Goal: Information Seeking & Learning: Learn about a topic

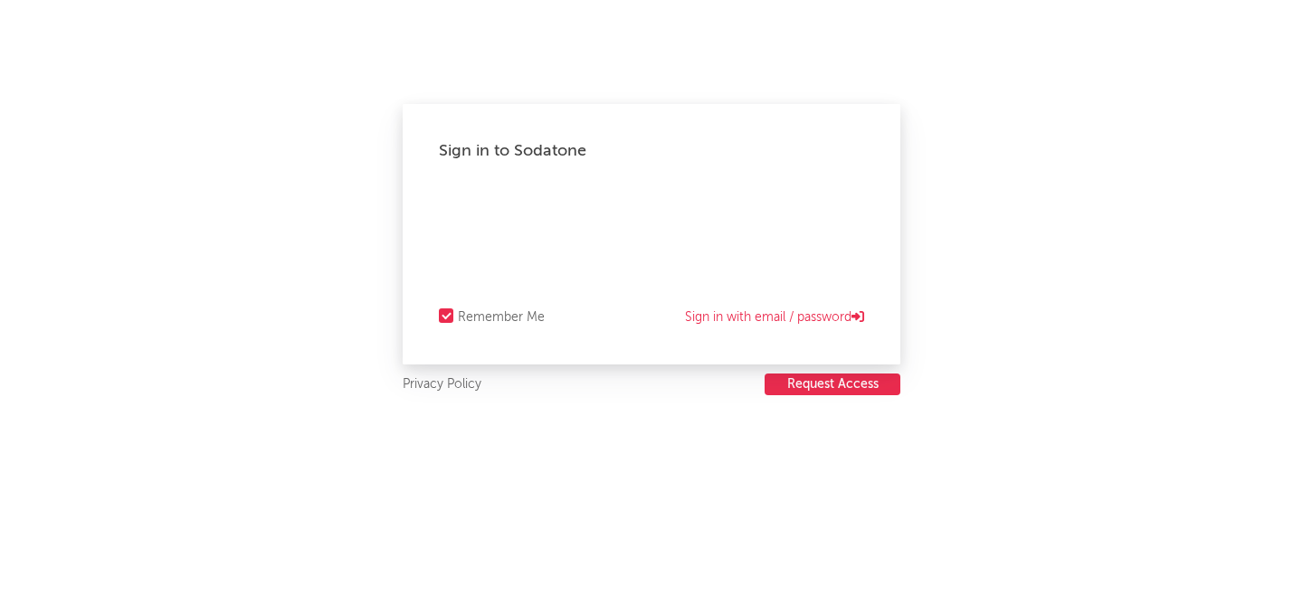
select select "recorded_music"
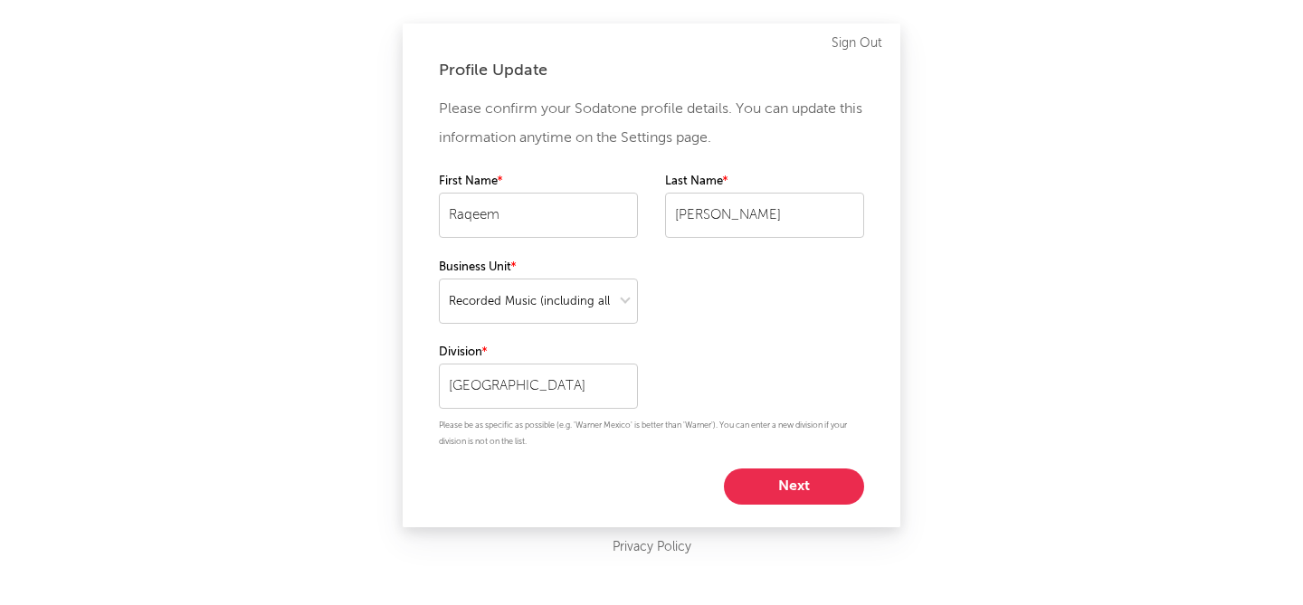
click at [807, 487] on button "Next" at bounding box center [794, 487] width 140 height 36
select select "director_vp"
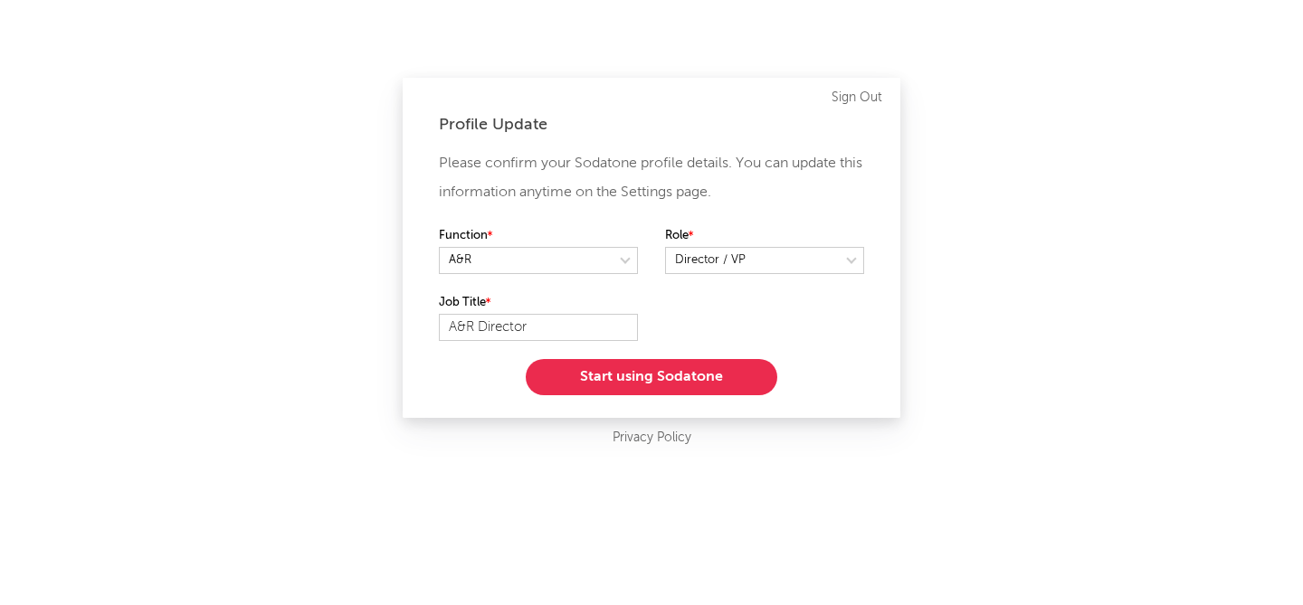
click at [645, 378] on button "Start using Sodatone" at bounding box center [651, 377] width 251 height 36
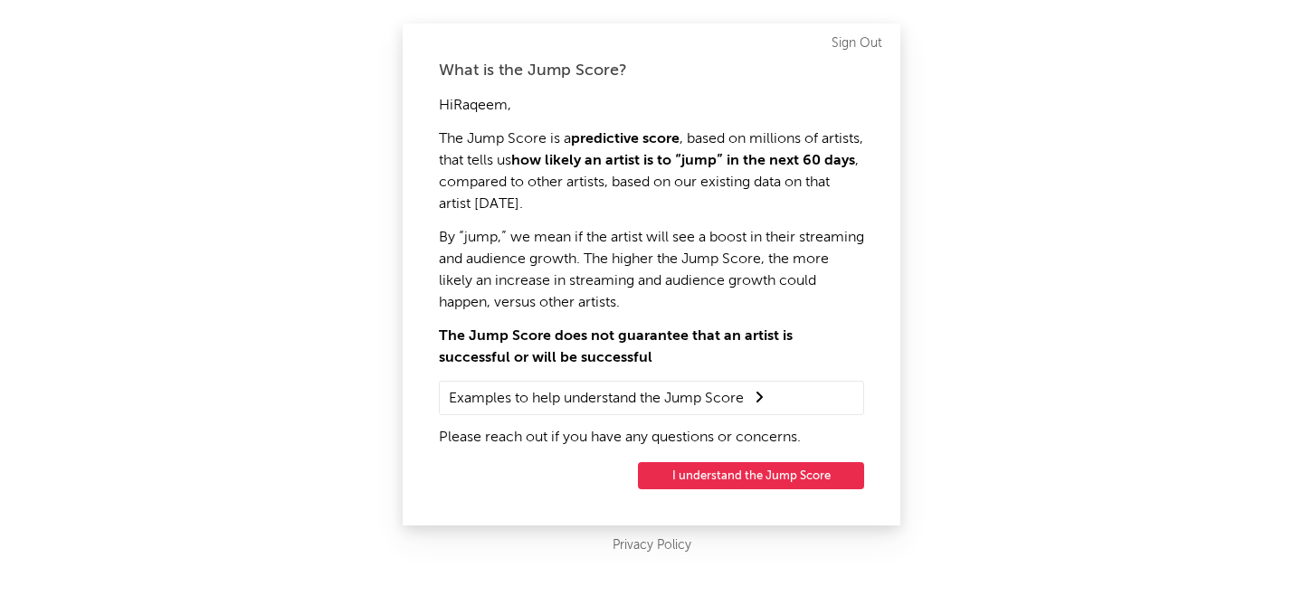
click at [728, 475] on button "I understand the Jump Score" at bounding box center [751, 475] width 226 height 27
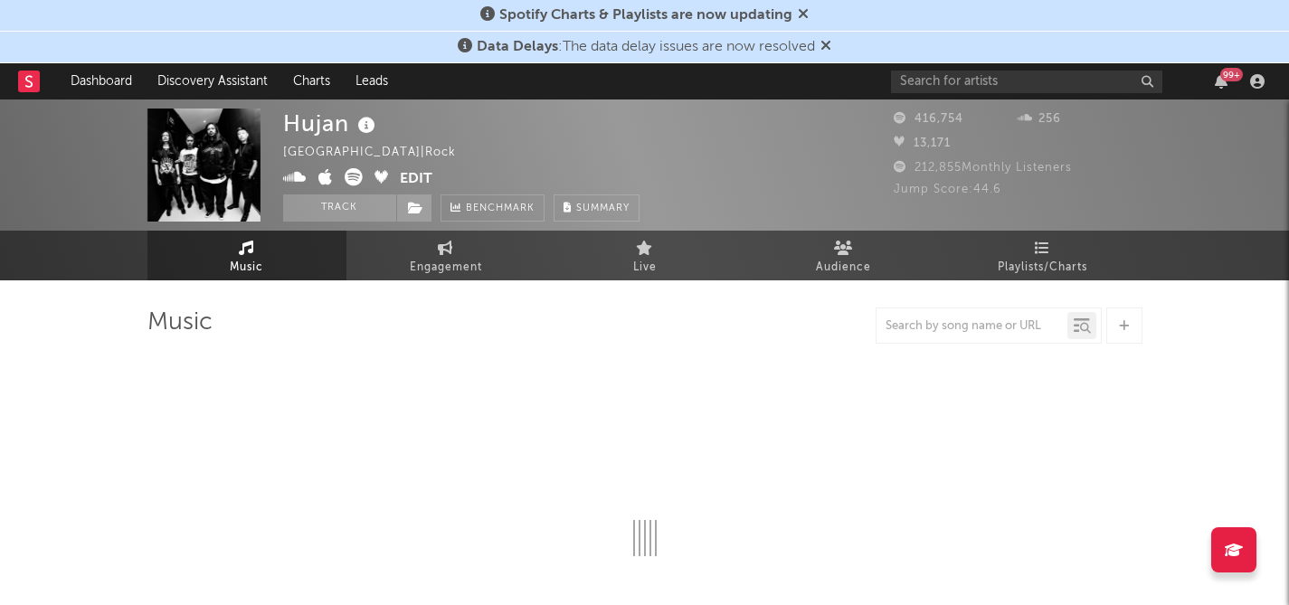
click at [921, 15] on div "Spotify Charts & Playlists are now updating" at bounding box center [644, 16] width 1289 height 32
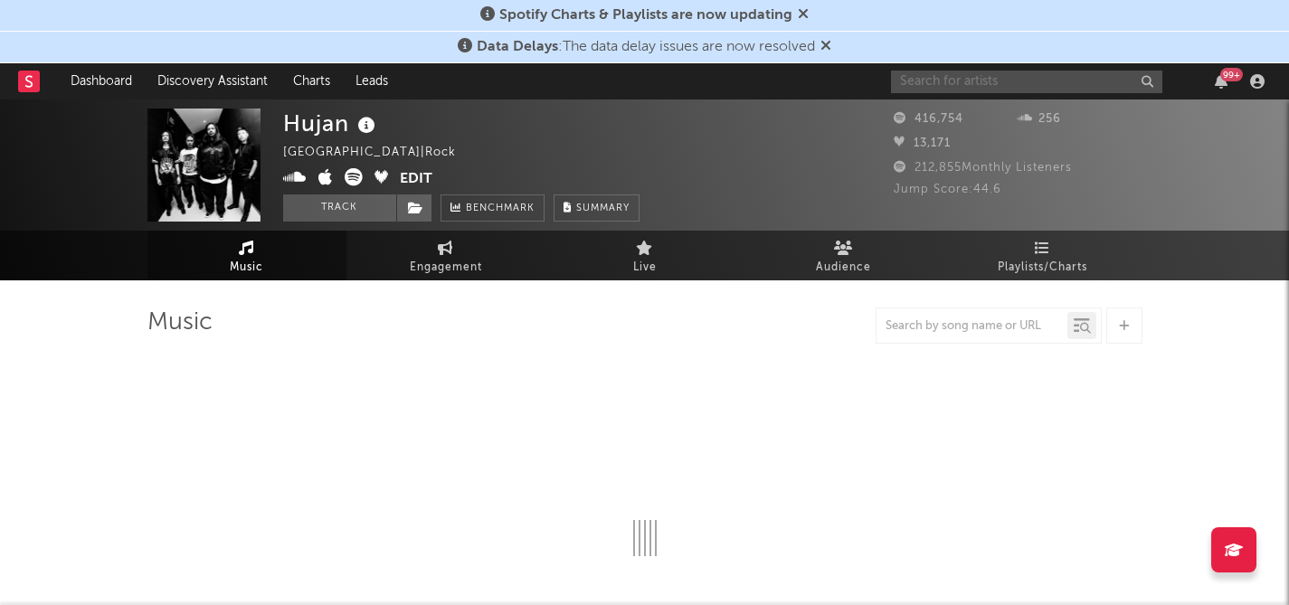
click at [912, 81] on input "text" at bounding box center [1026, 82] width 271 height 23
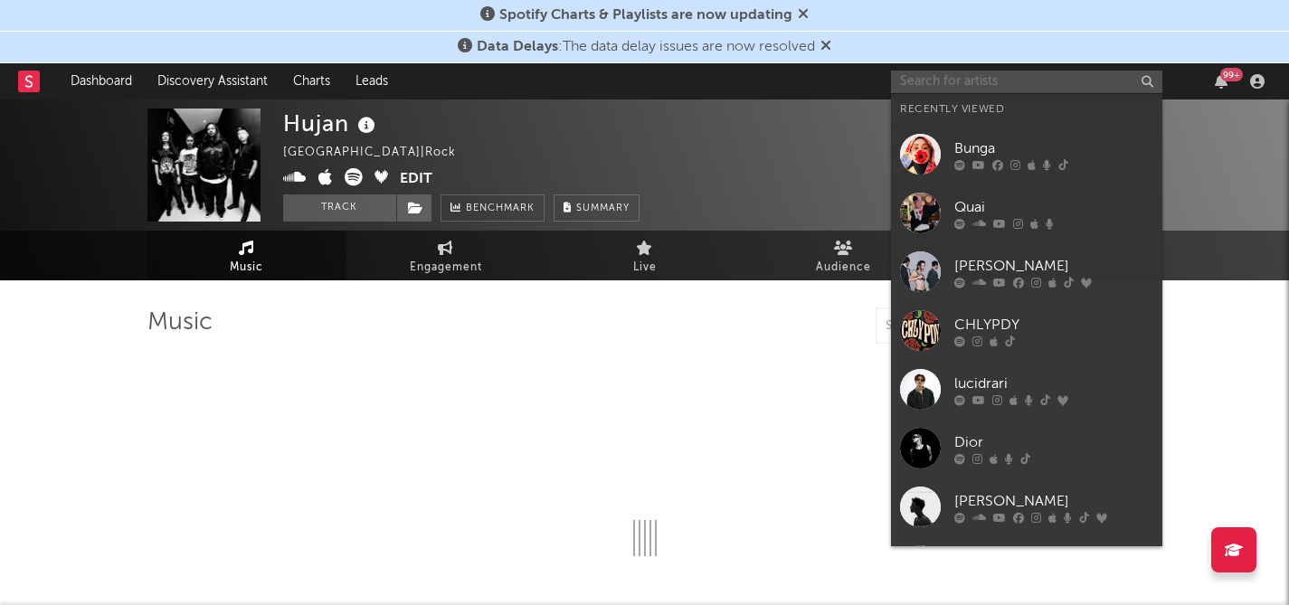
type input "n"
select select "6m"
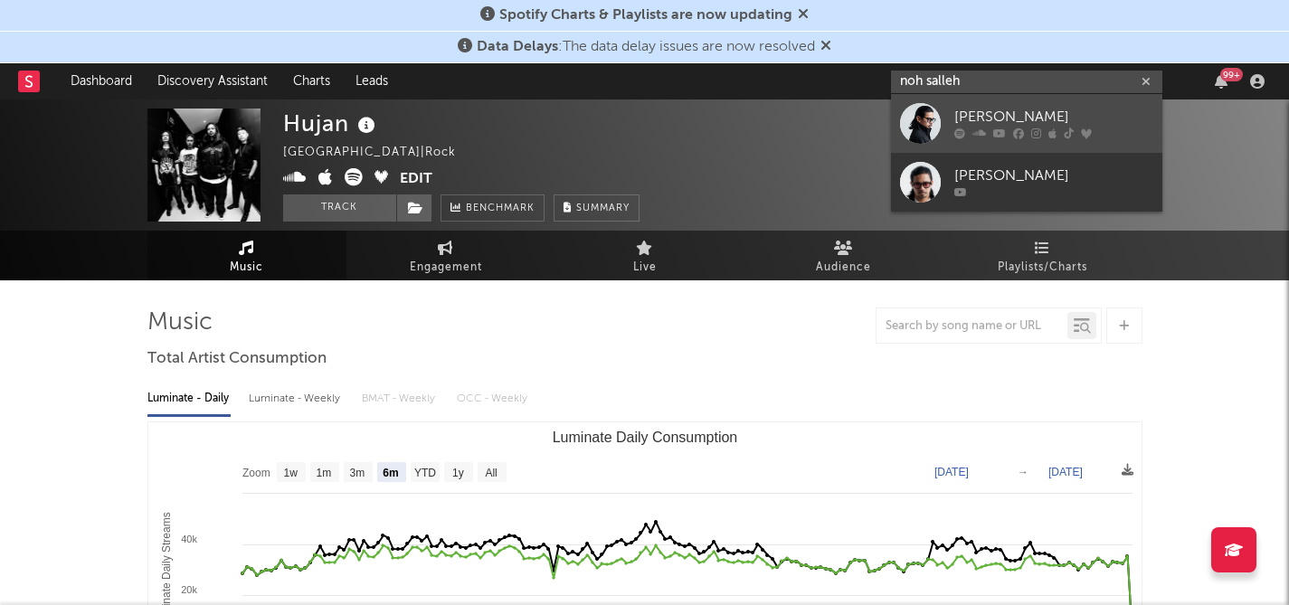
type input "noh salleh"
click at [1013, 118] on div "[PERSON_NAME]" at bounding box center [1053, 118] width 199 height 22
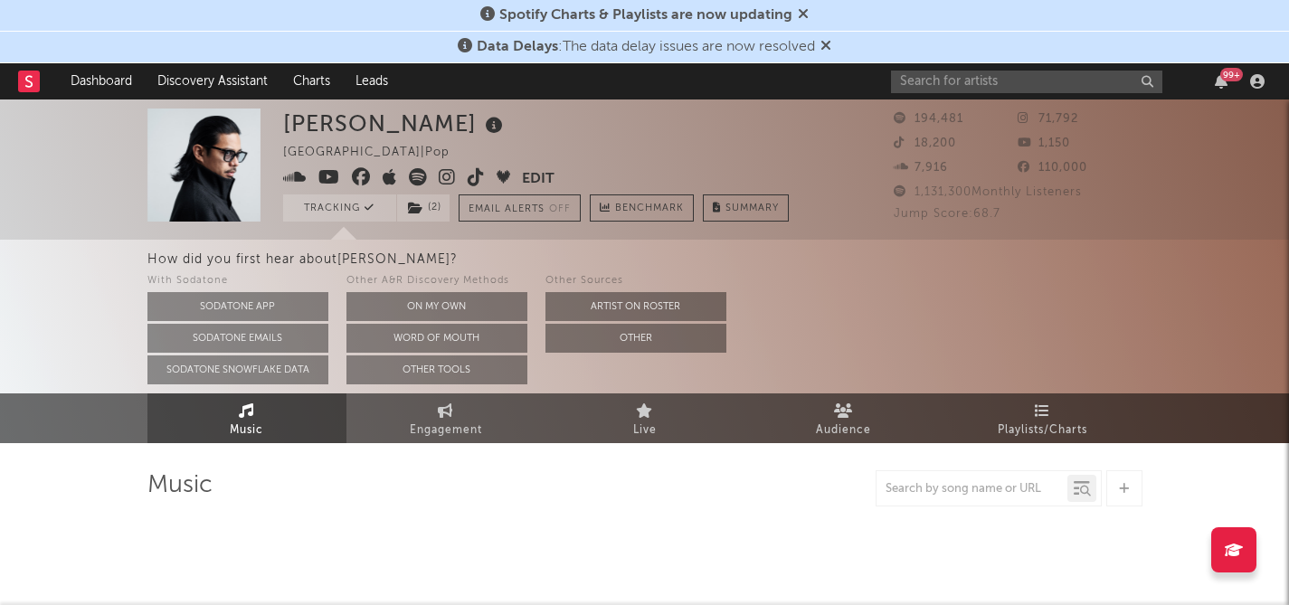
select select "6m"
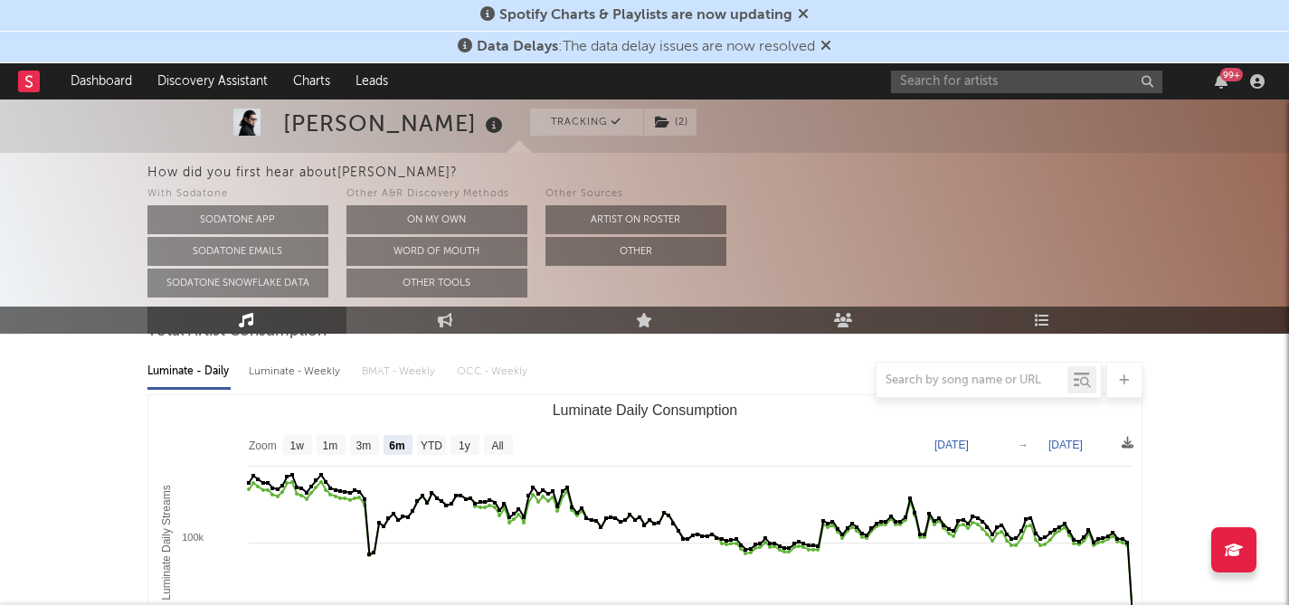
scroll to position [246, 0]
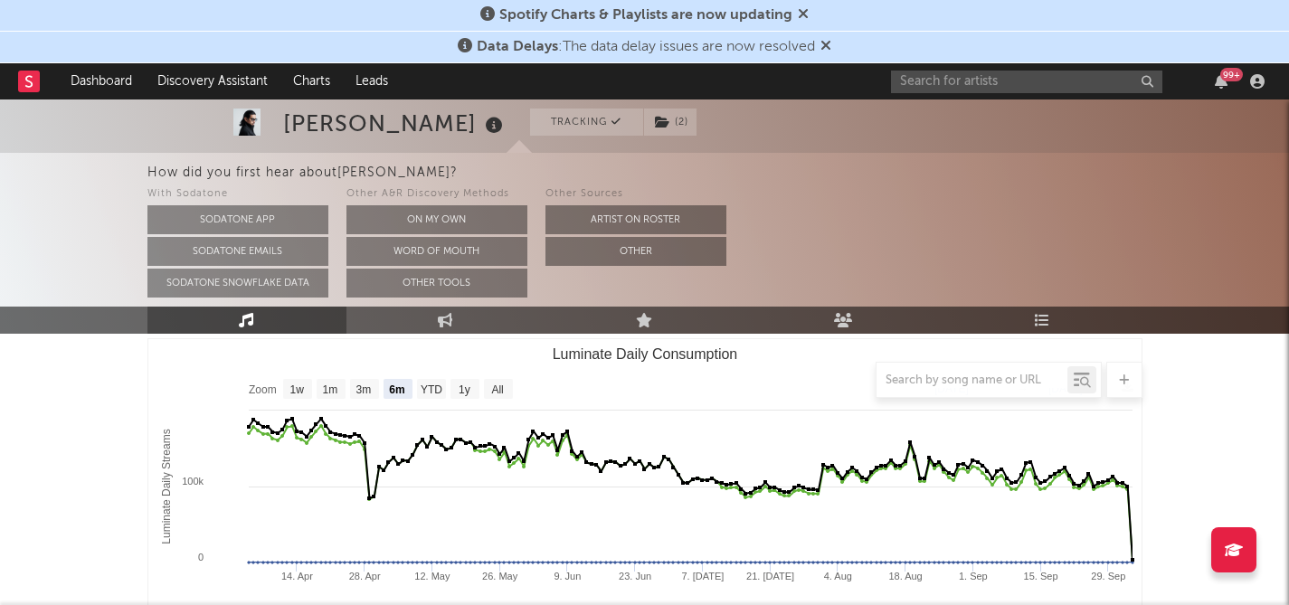
click at [464, 389] on div at bounding box center [644, 380] width 995 height 36
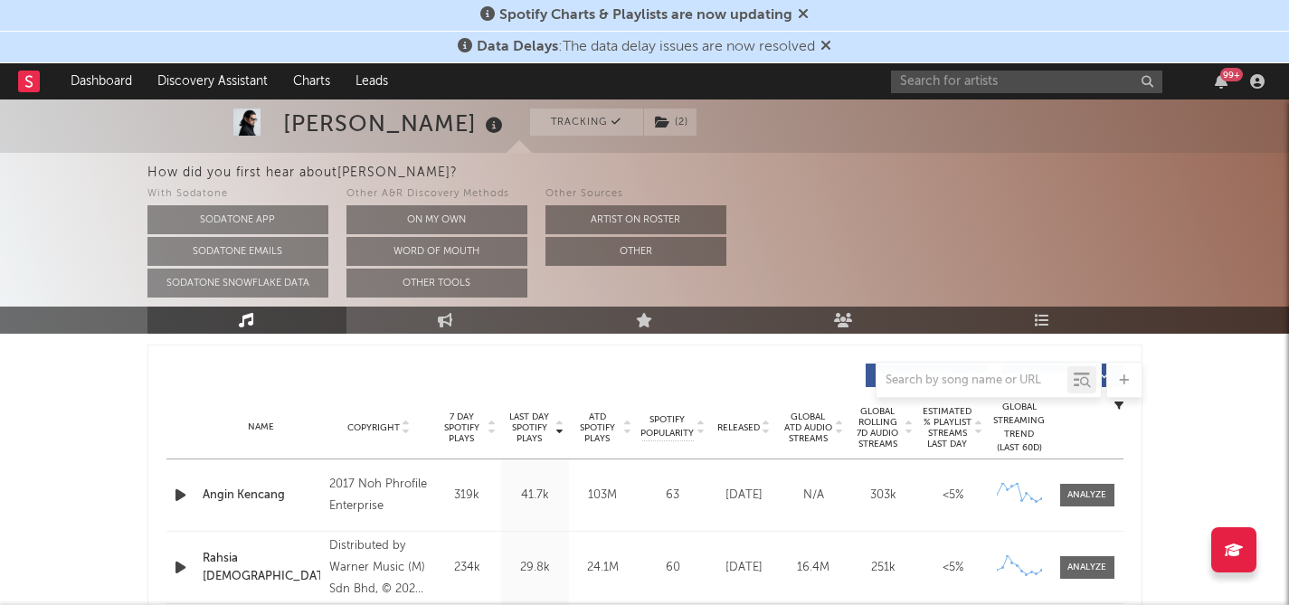
scroll to position [672, 0]
click at [941, 87] on input "text" at bounding box center [1026, 82] width 271 height 23
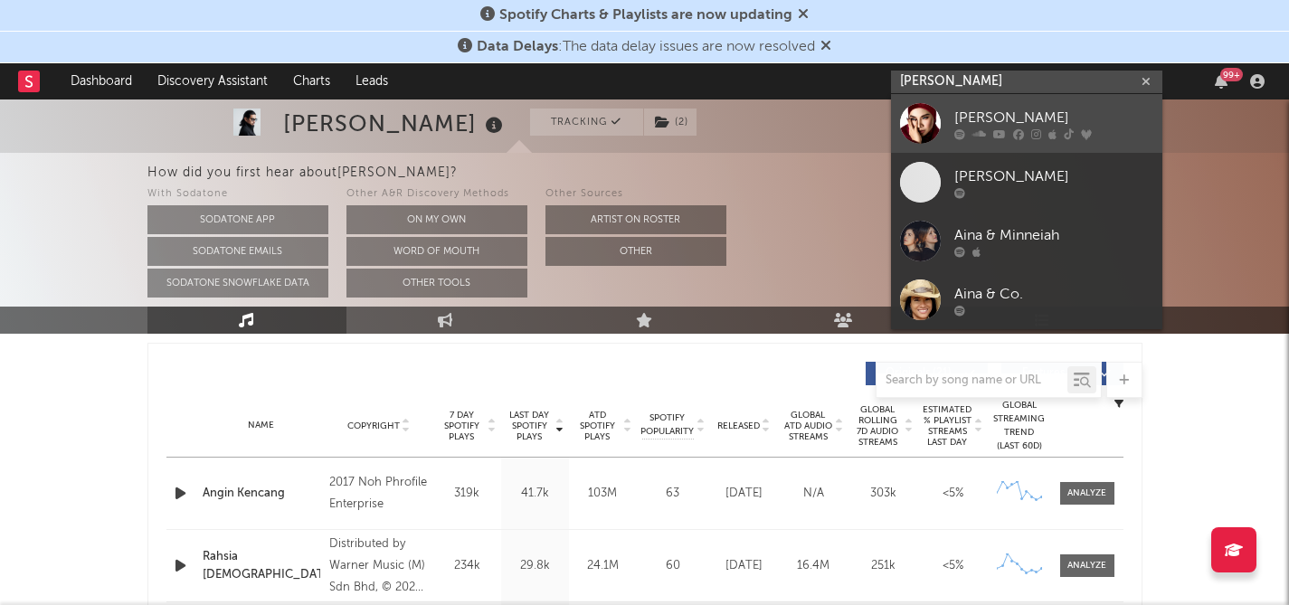
type input "aina abdul"
click at [989, 121] on div "[PERSON_NAME]" at bounding box center [1053, 118] width 199 height 22
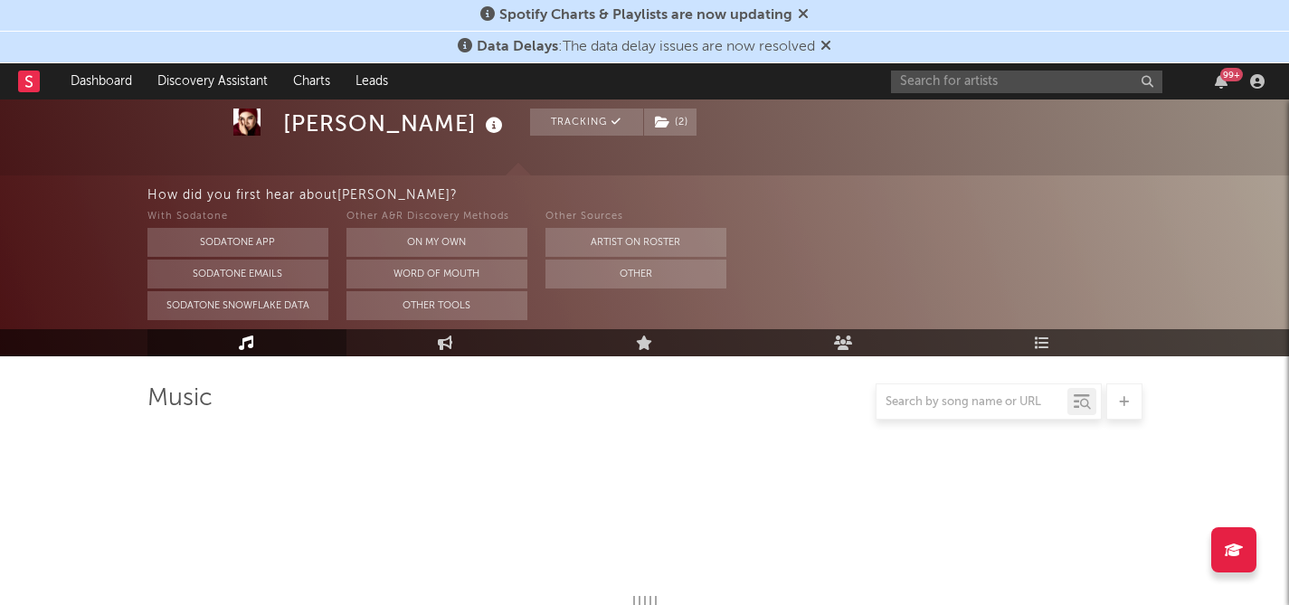
scroll to position [672, 0]
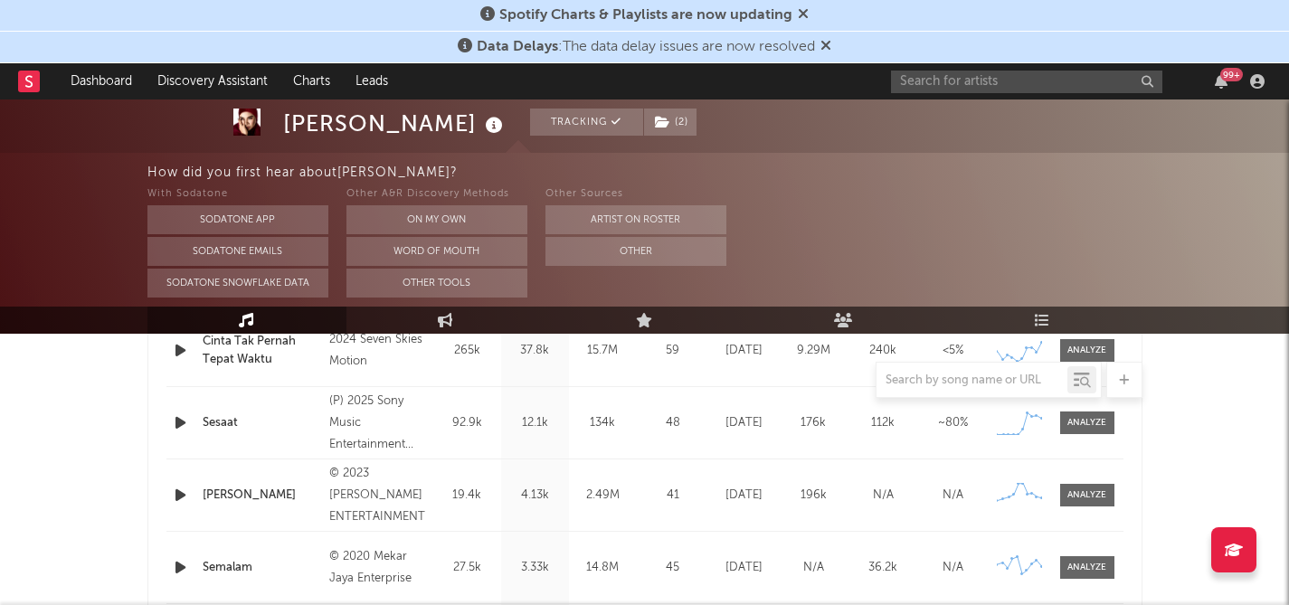
select select "6m"
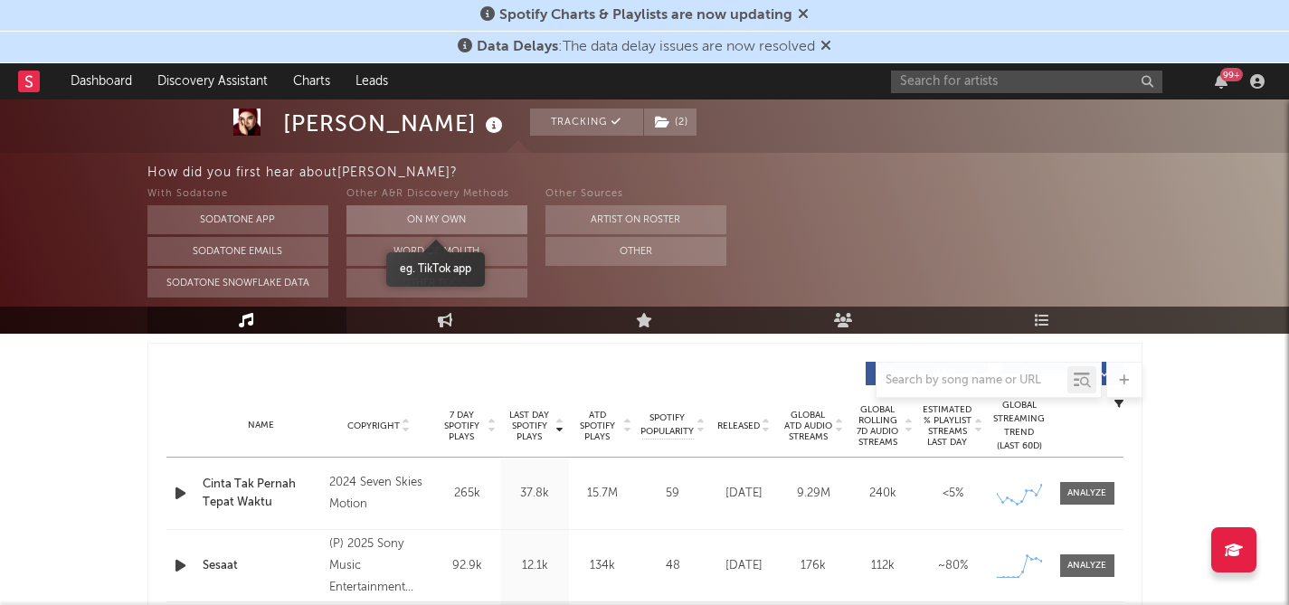
click at [433, 219] on button "On My Own" at bounding box center [436, 219] width 181 height 29
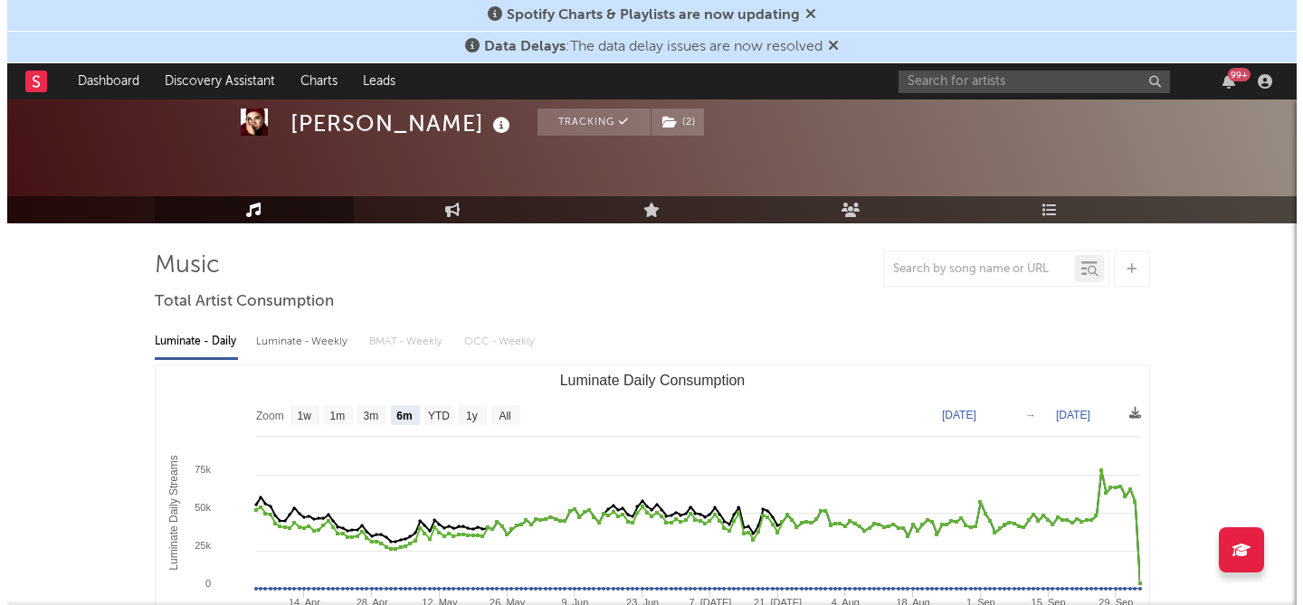
scroll to position [0, 0]
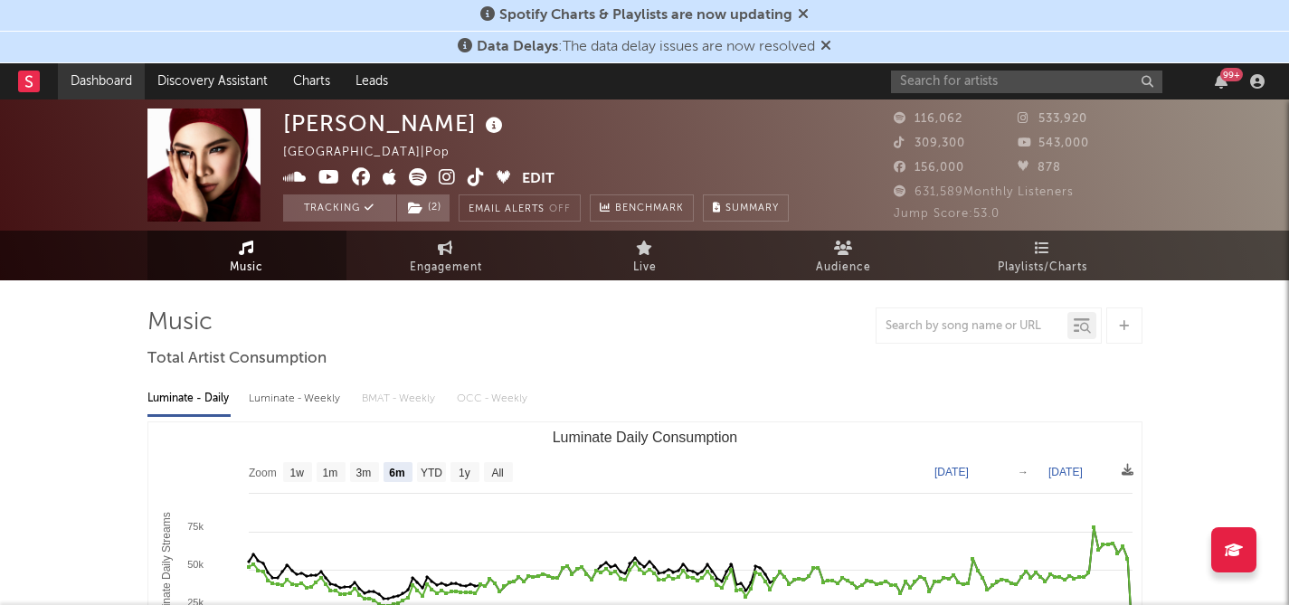
click at [100, 72] on link "Dashboard" at bounding box center [101, 81] width 87 height 36
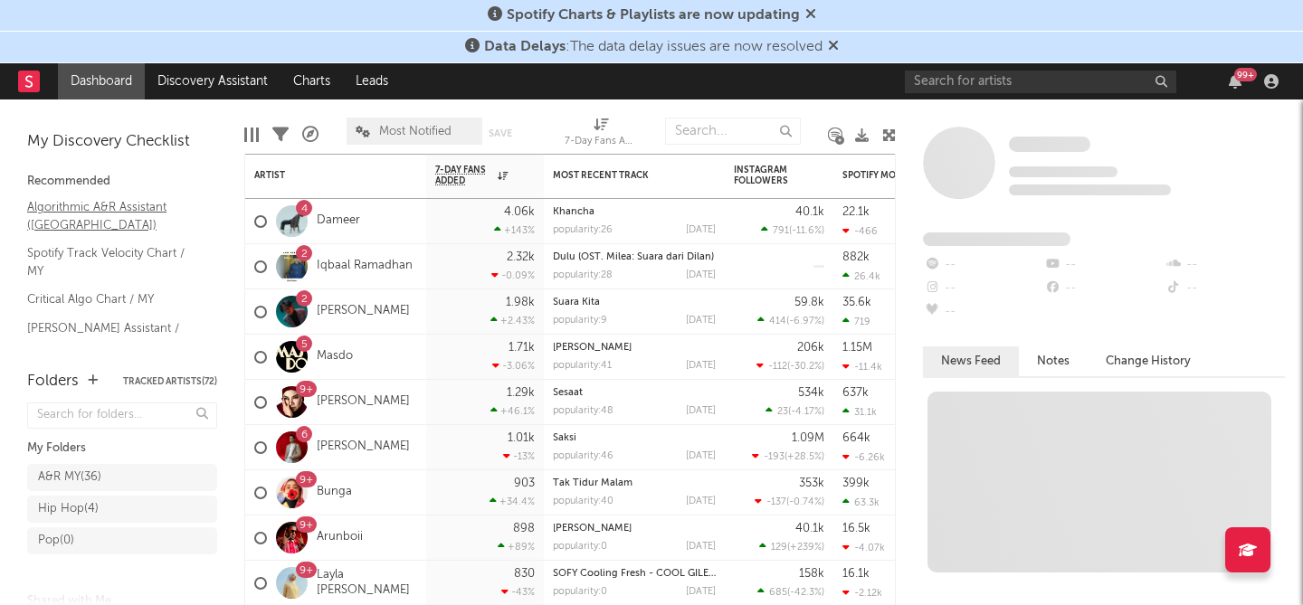
click at [59, 206] on link "Algorithmic A&R Assistant (Malaysia)" at bounding box center [113, 215] width 172 height 37
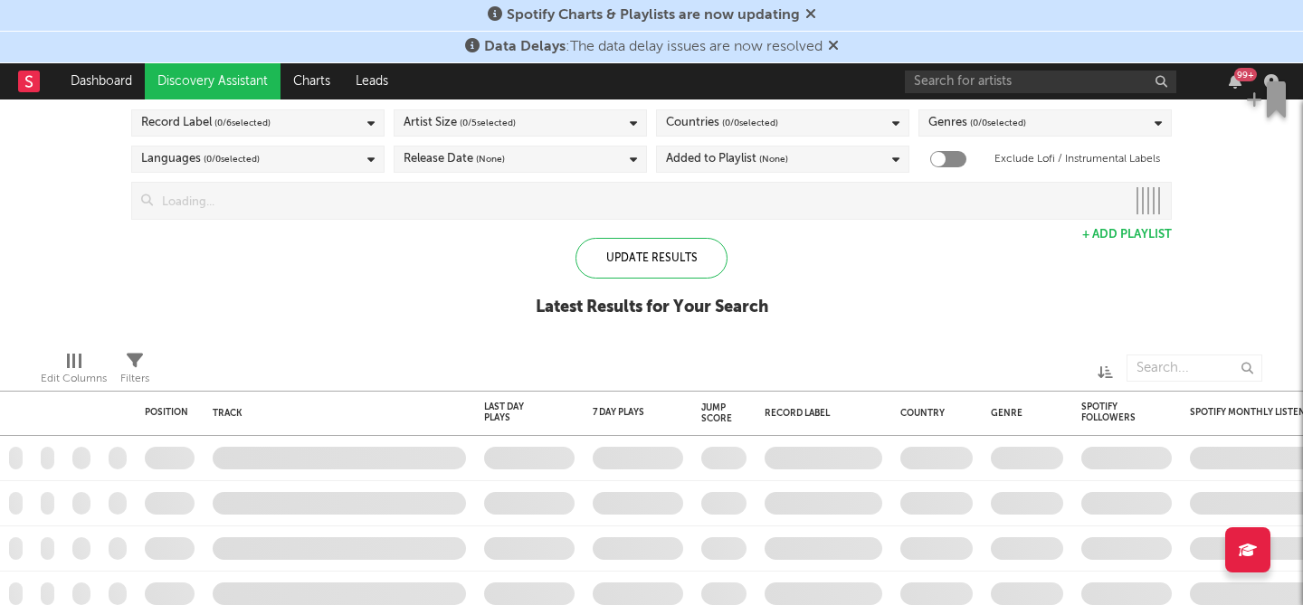
checkbox input "true"
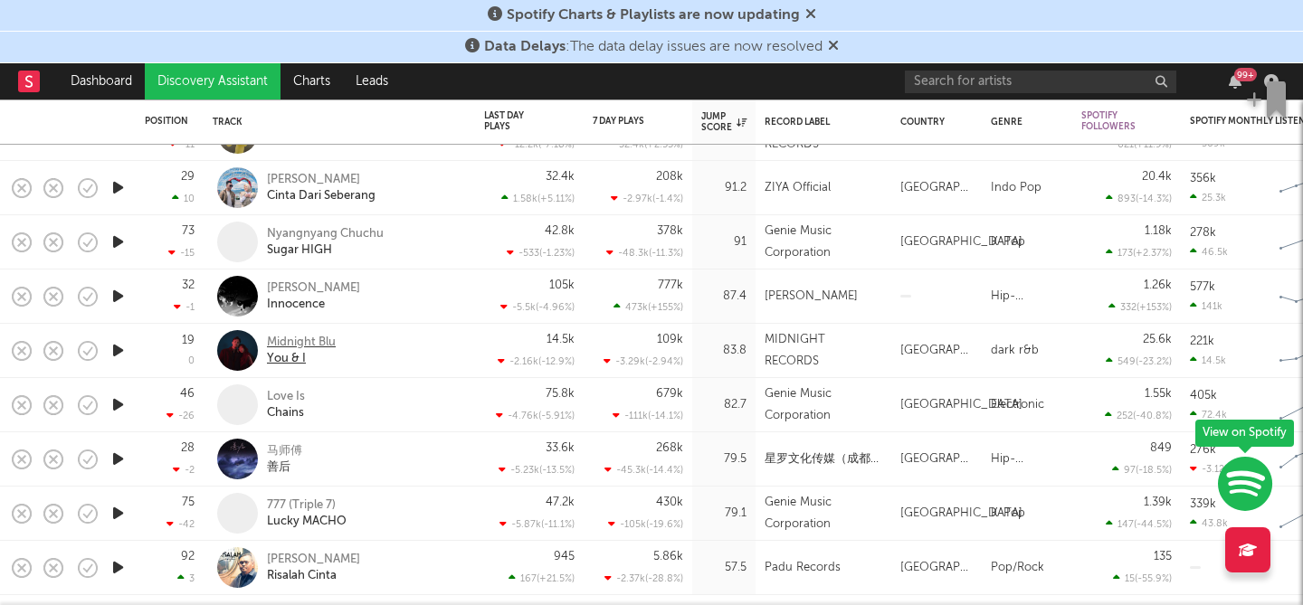
click at [288, 357] on div "You & I" at bounding box center [301, 359] width 69 height 16
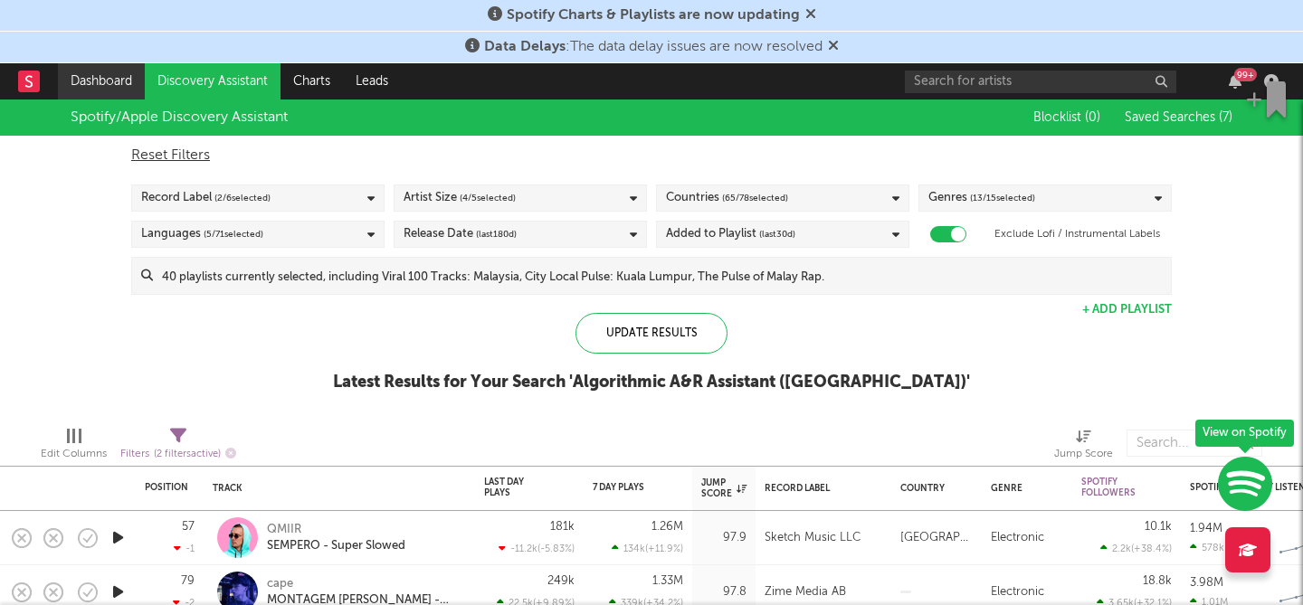
click at [100, 80] on link "Dashboard" at bounding box center [101, 81] width 87 height 36
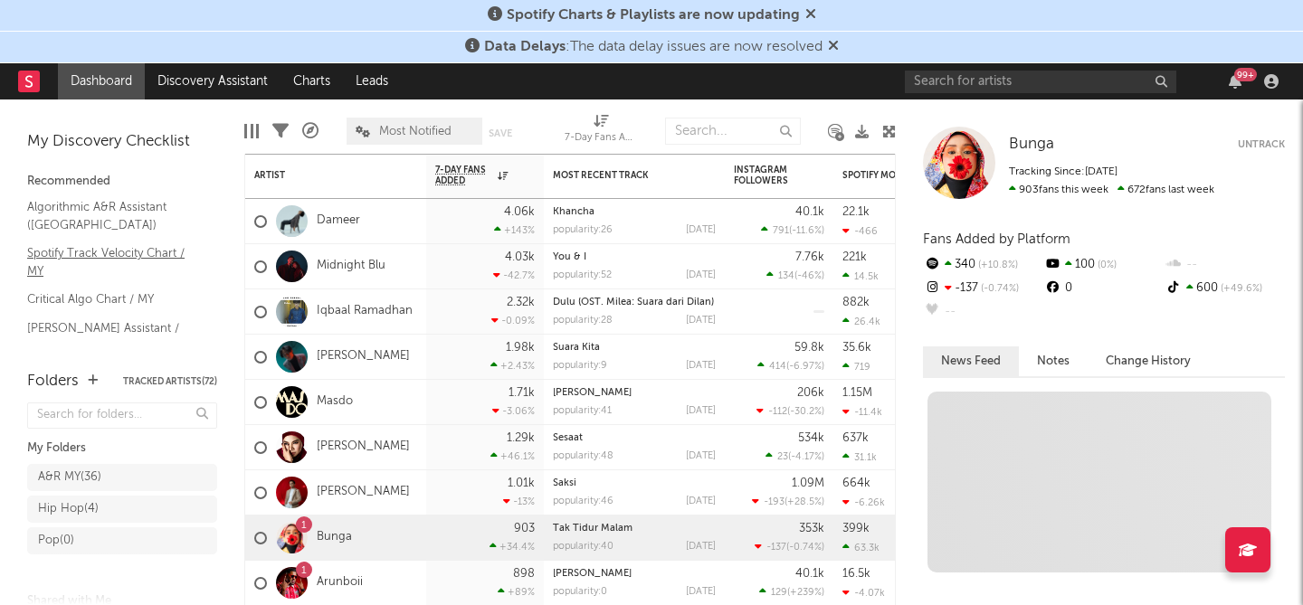
click at [66, 256] on link "Spotify Track Velocity Chart / MY" at bounding box center [113, 261] width 172 height 37
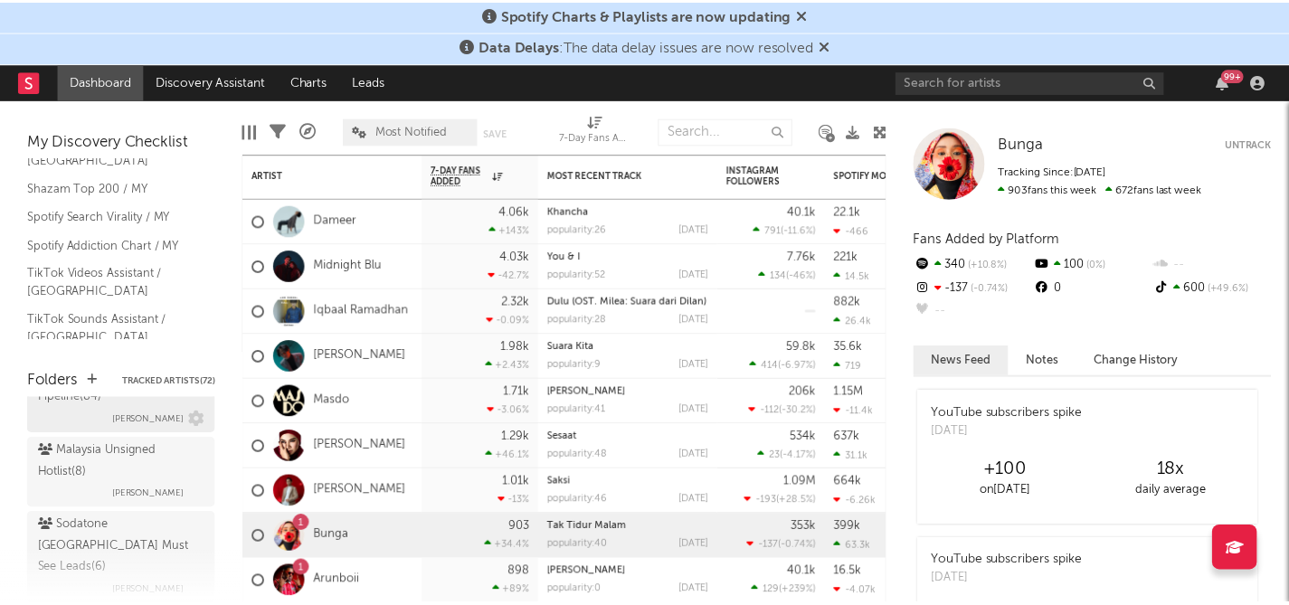
scroll to position [286, 0]
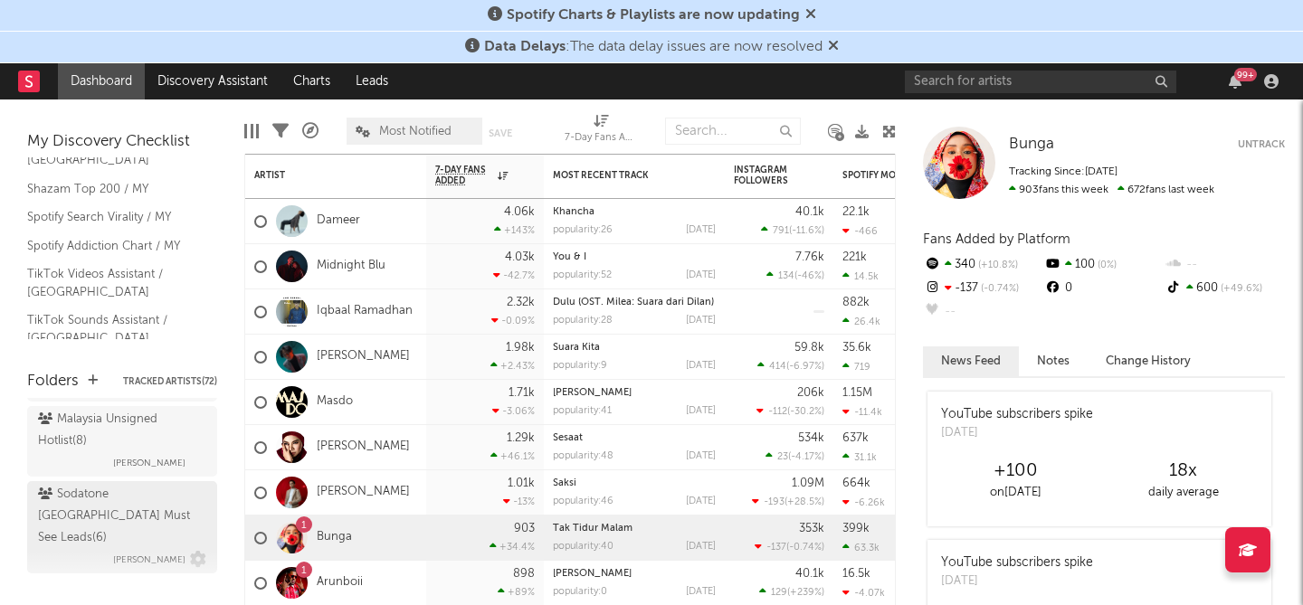
click at [123, 500] on div "Sodatone Malaysia Must See Leads ( 6 )" at bounding box center [120, 516] width 164 height 65
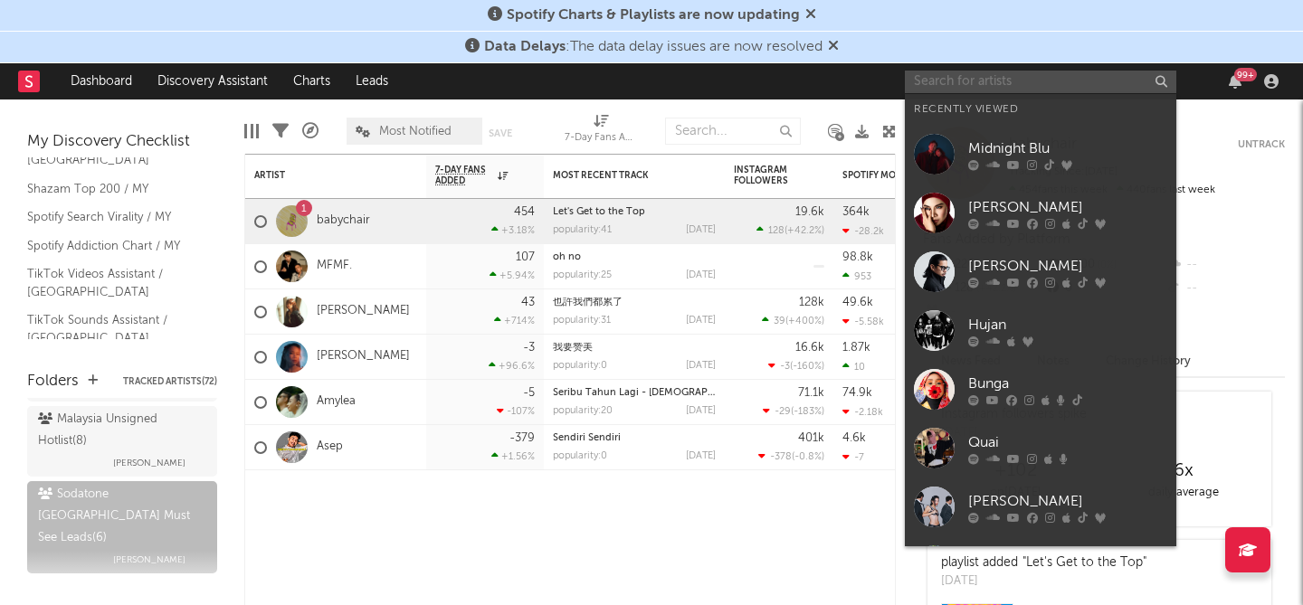
click at [972, 88] on input "text" at bounding box center [1040, 82] width 271 height 23
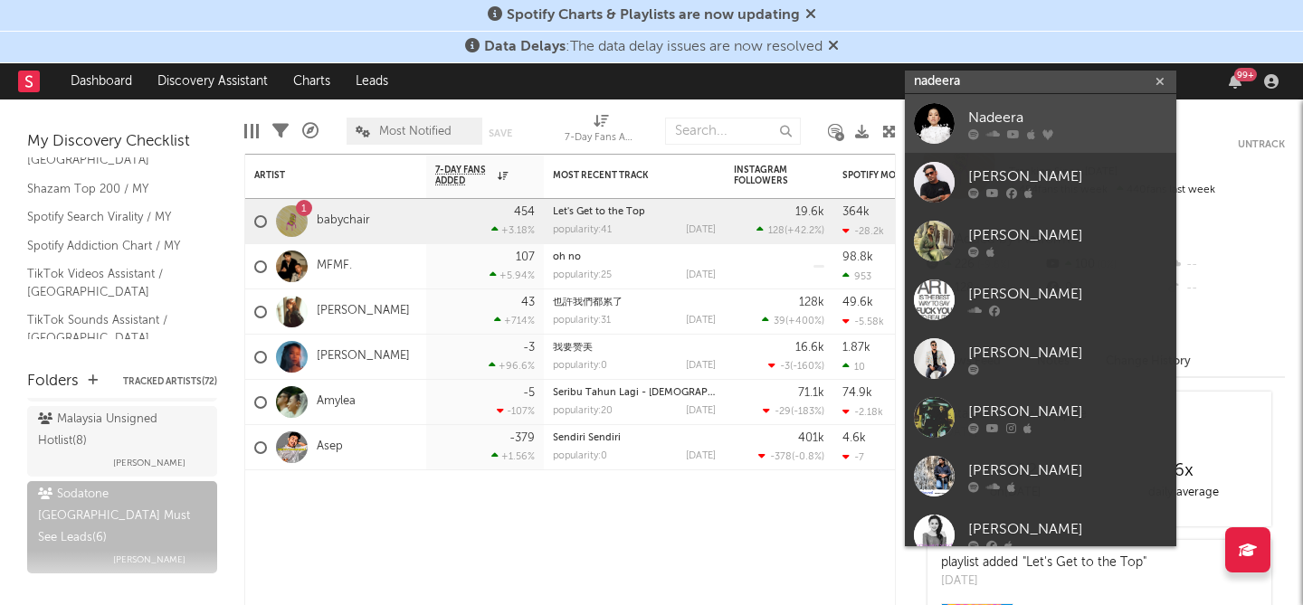
type input "nadeera"
click at [998, 119] on div "Nadeera" at bounding box center [1067, 118] width 199 height 22
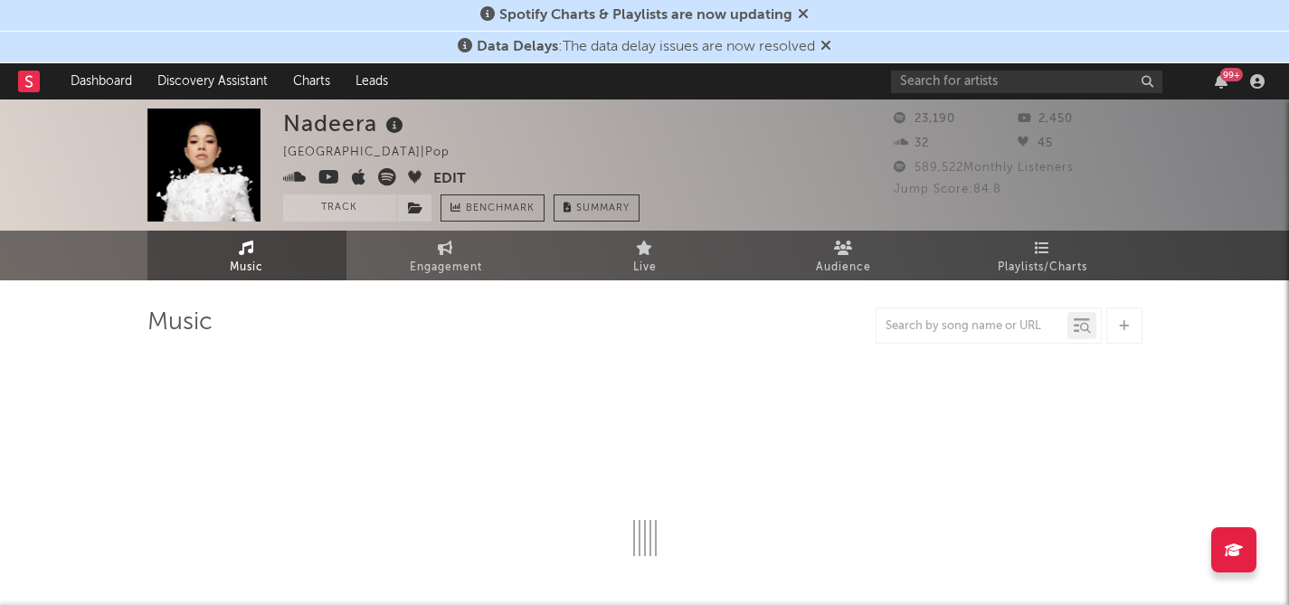
select select "6m"
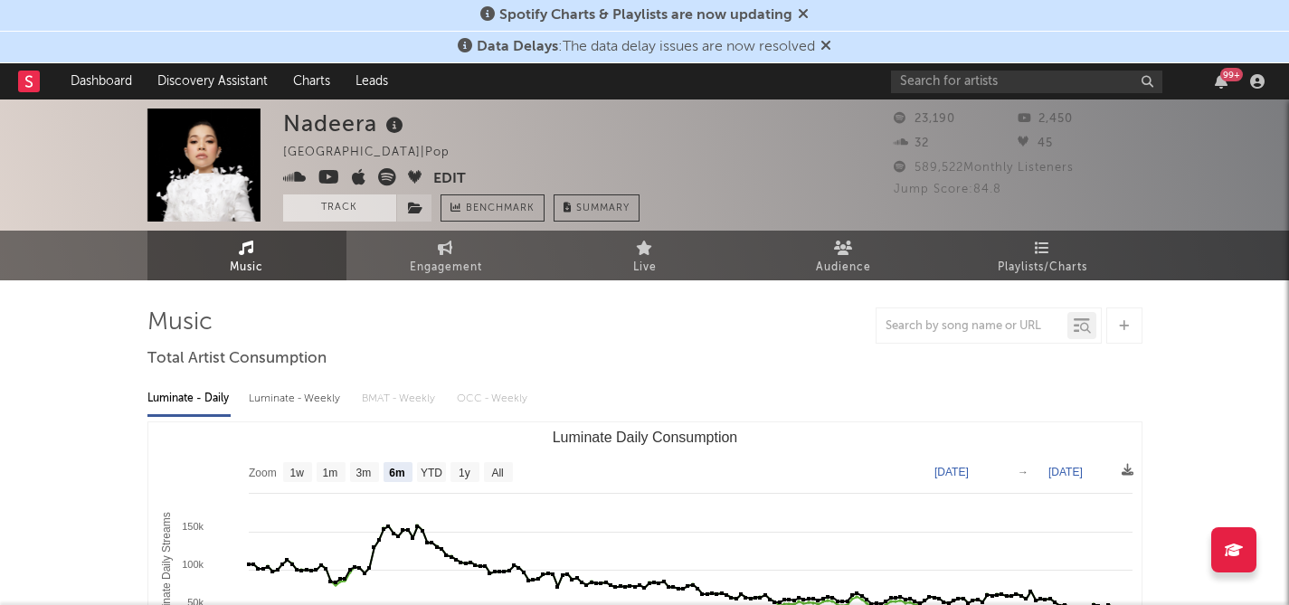
click at [329, 199] on button "Track" at bounding box center [339, 207] width 113 height 27
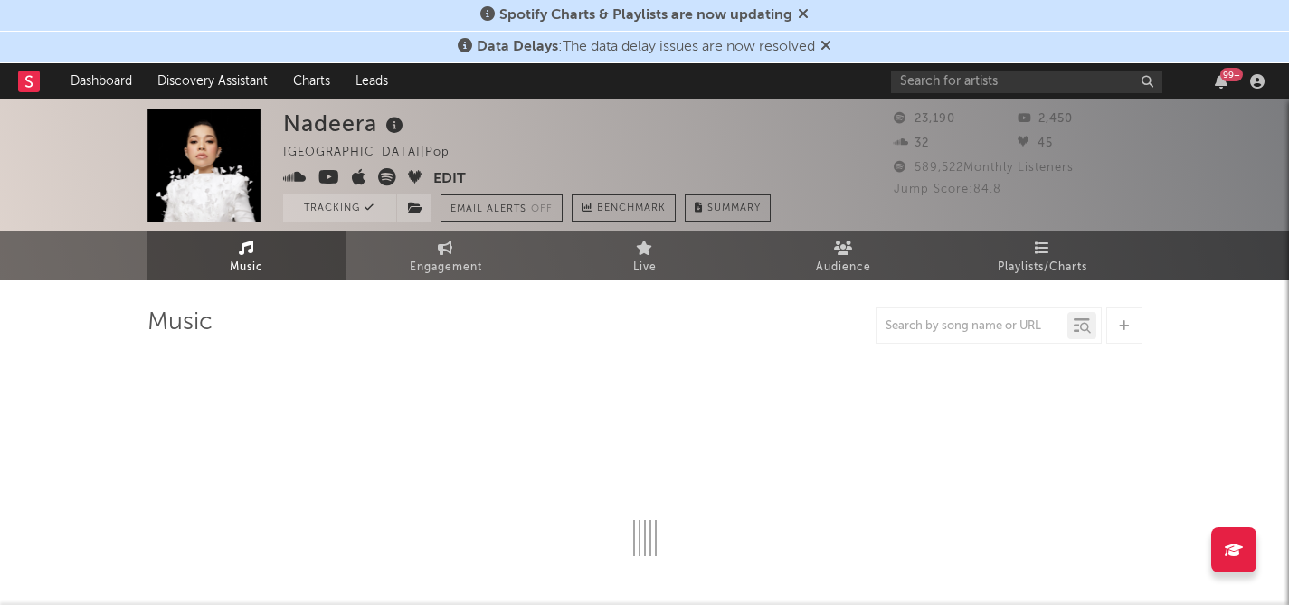
select select "6m"
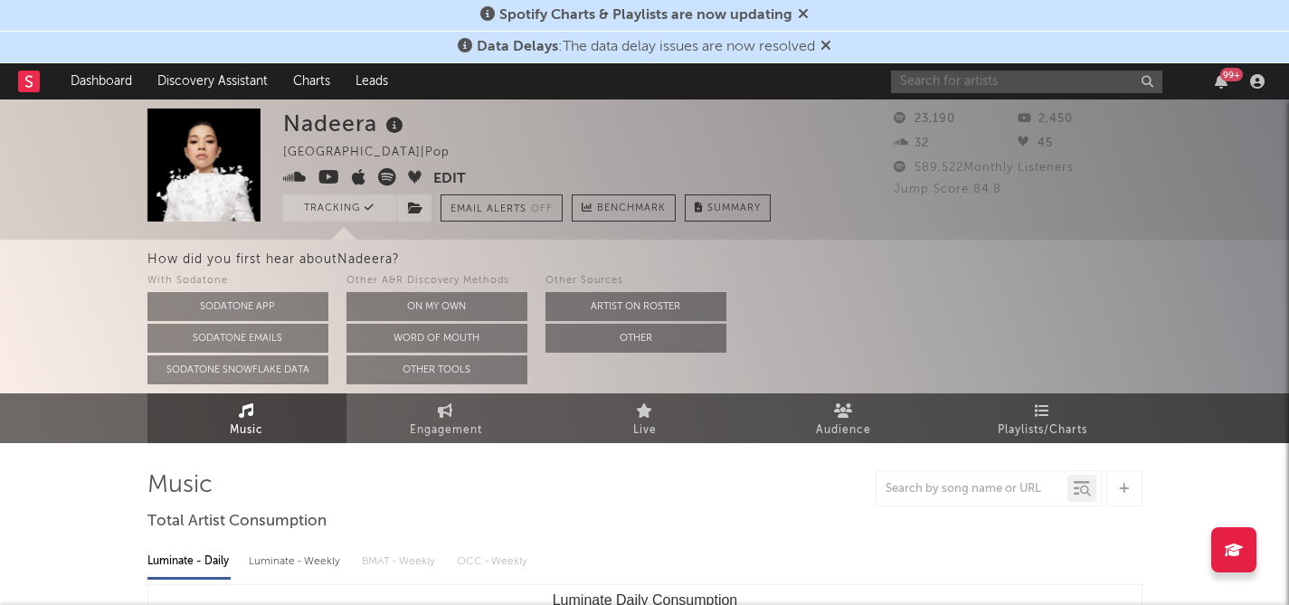
click at [919, 81] on input "text" at bounding box center [1026, 82] width 271 height 23
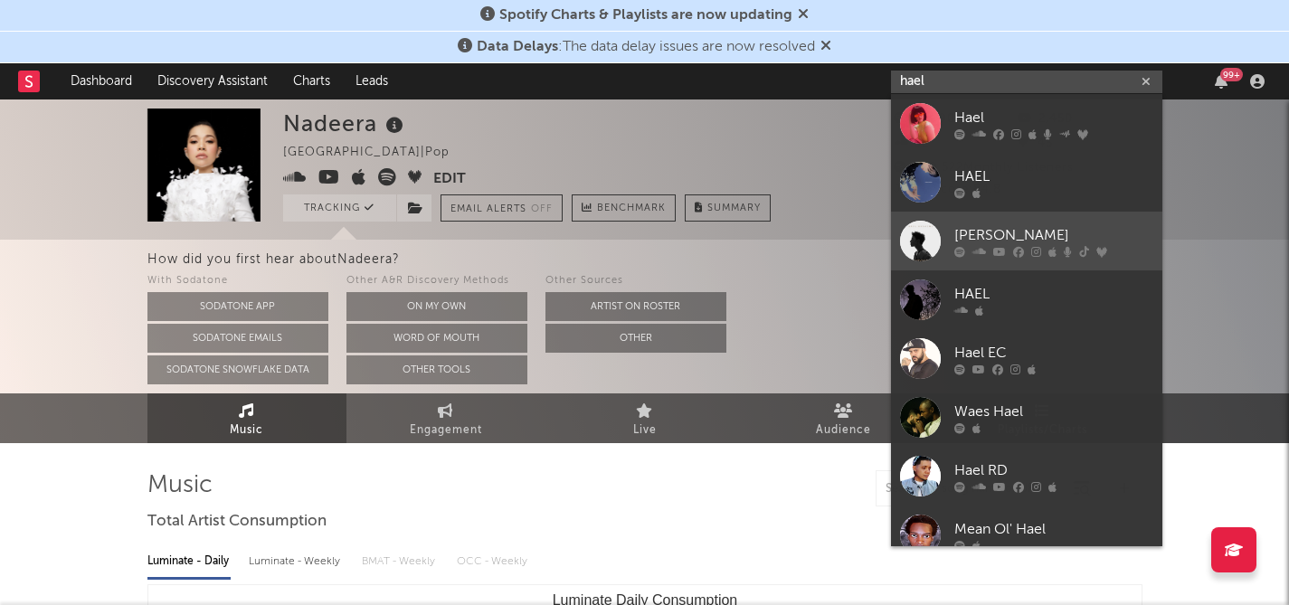
type input "hael"
click at [989, 233] on div "Hael Husaini" at bounding box center [1053, 235] width 199 height 22
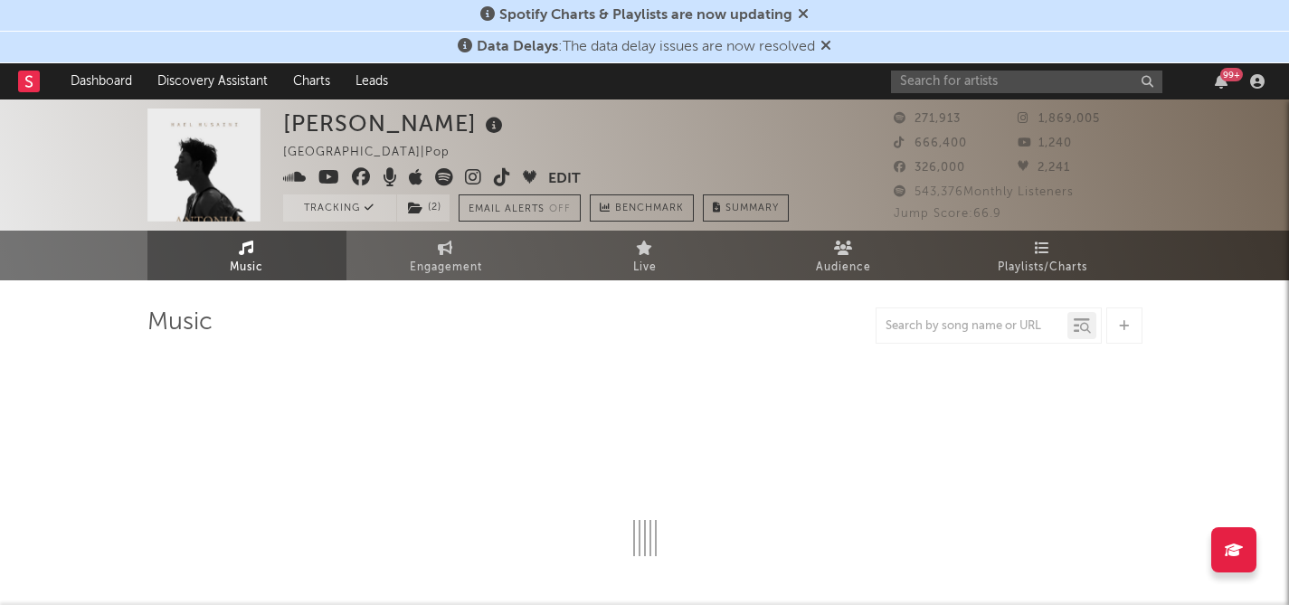
select select "6m"
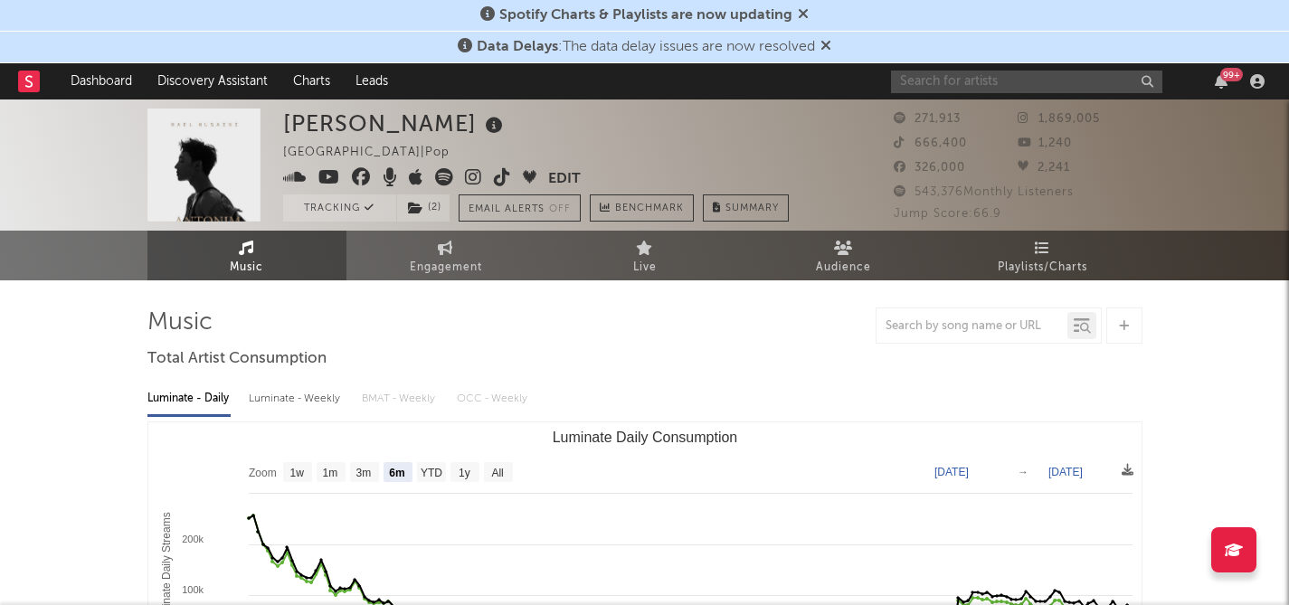
click at [921, 81] on input "text" at bounding box center [1026, 82] width 271 height 23
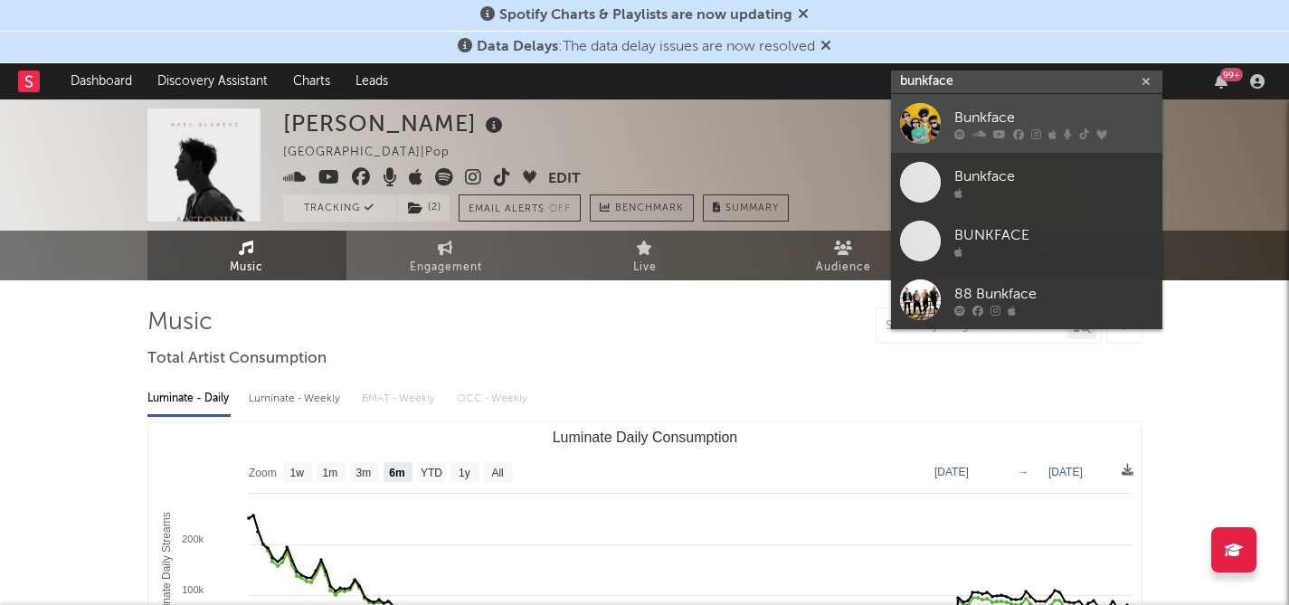
type input "bunkface"
click at [986, 117] on div "Bunkface" at bounding box center [1053, 118] width 199 height 22
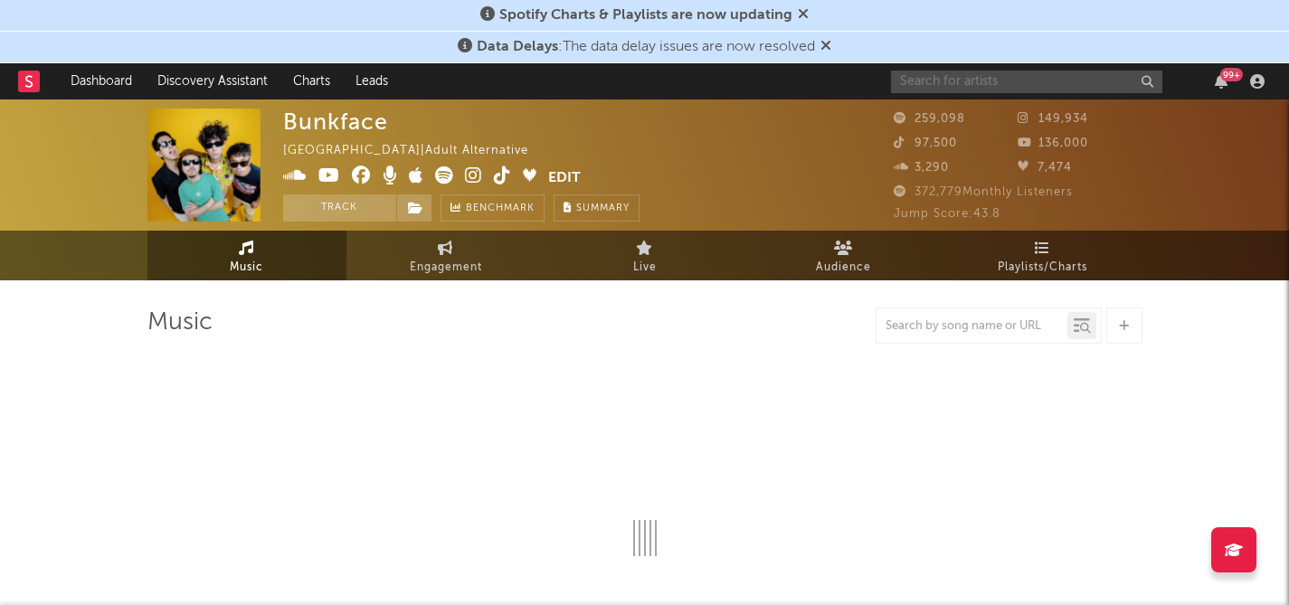
click at [940, 83] on input "text" at bounding box center [1026, 82] width 271 height 23
select select "6m"
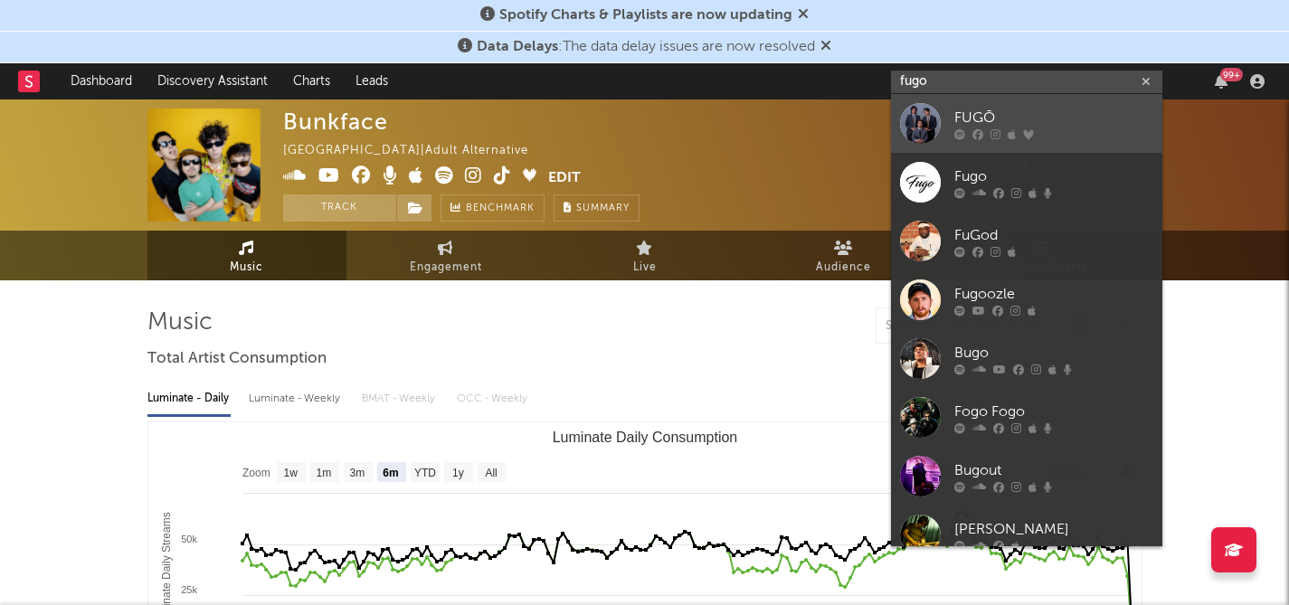
type input "fugo"
click at [977, 119] on div "FUGŌ" at bounding box center [1053, 118] width 199 height 22
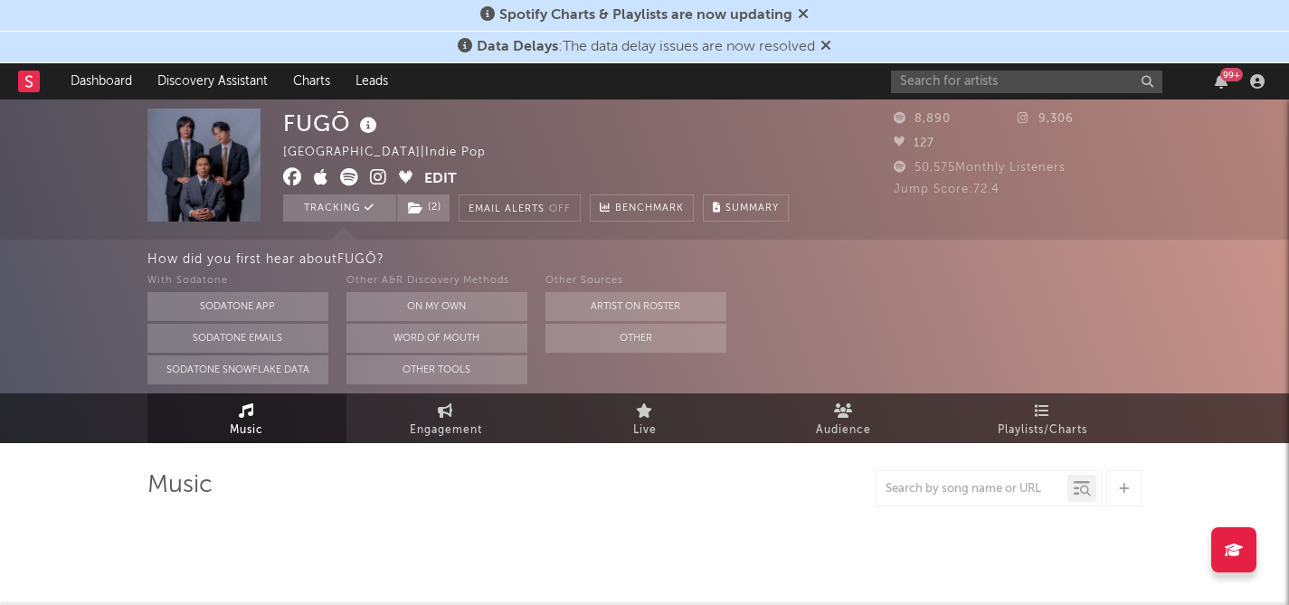
select select "6m"
click at [917, 81] on input "text" at bounding box center [1026, 82] width 271 height 23
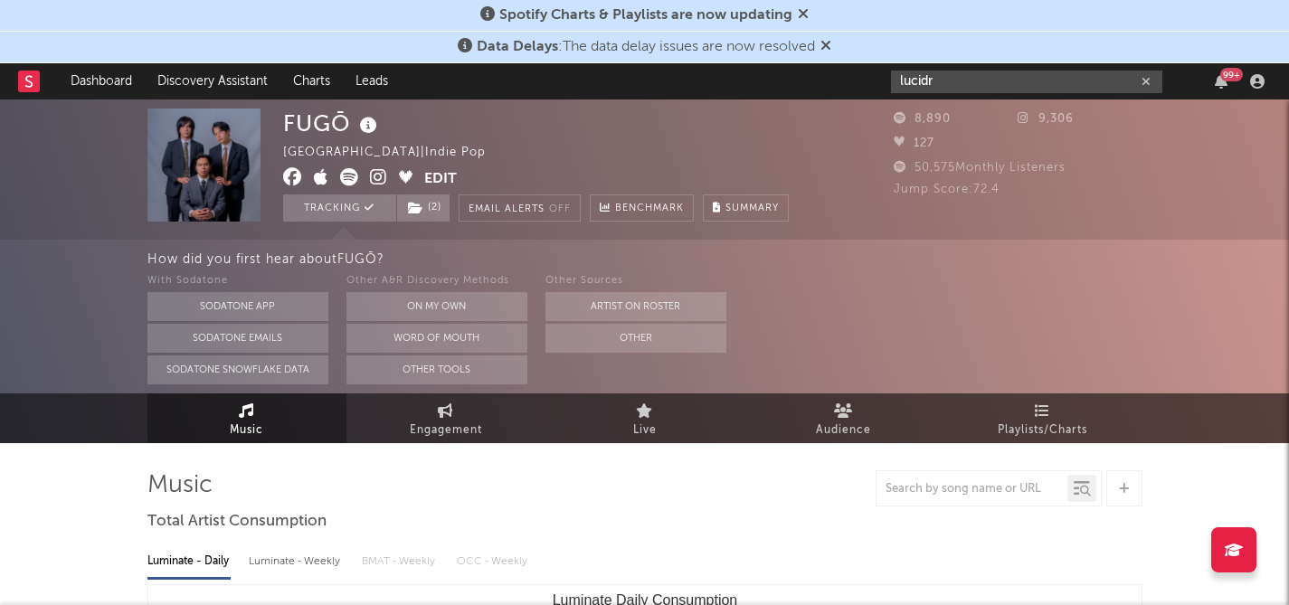
click at [964, 85] on input "lucidr" at bounding box center [1026, 82] width 271 height 23
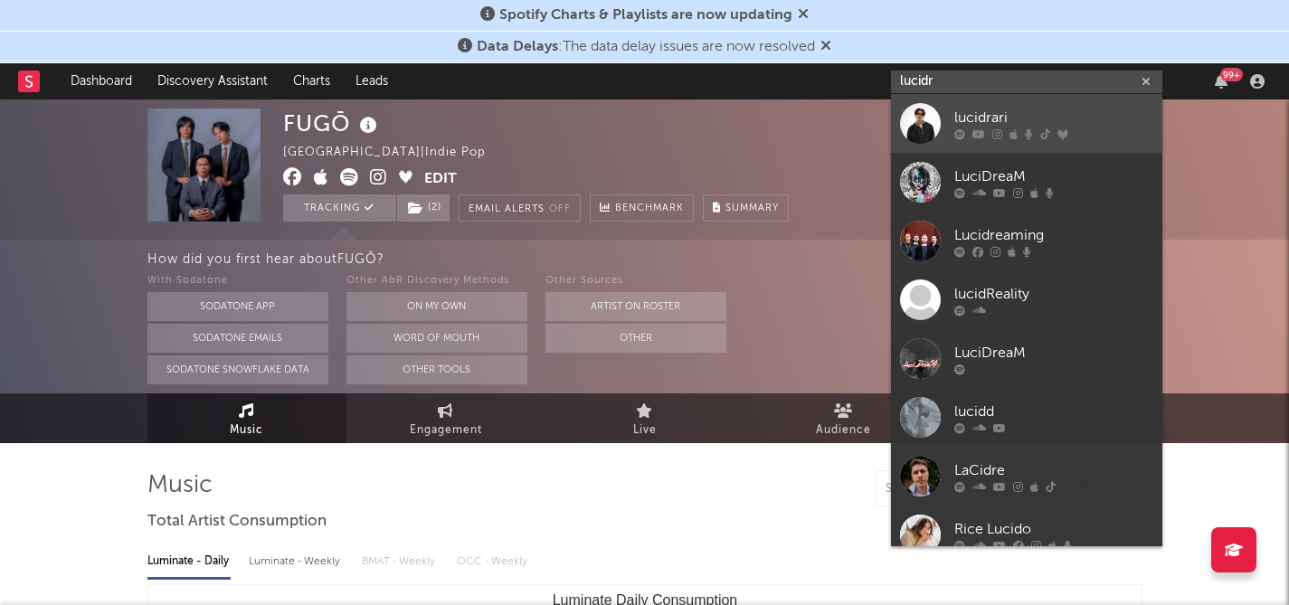
type input "lucidr"
click at [973, 113] on div "lucidrari" at bounding box center [1053, 118] width 199 height 22
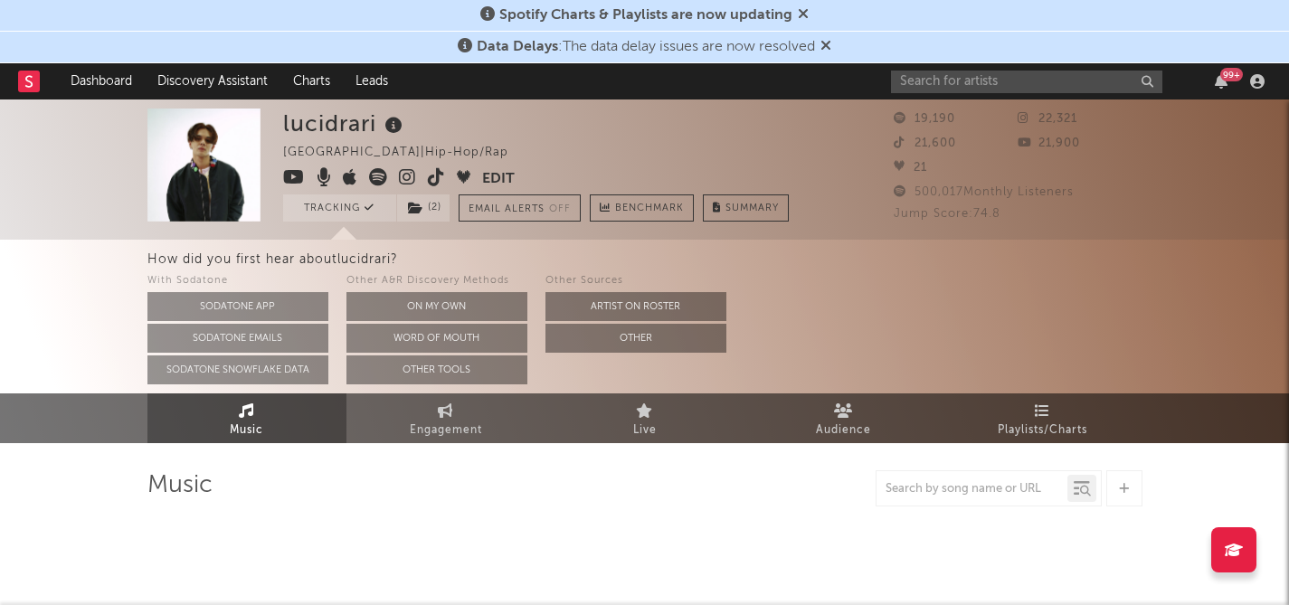
select select "6m"
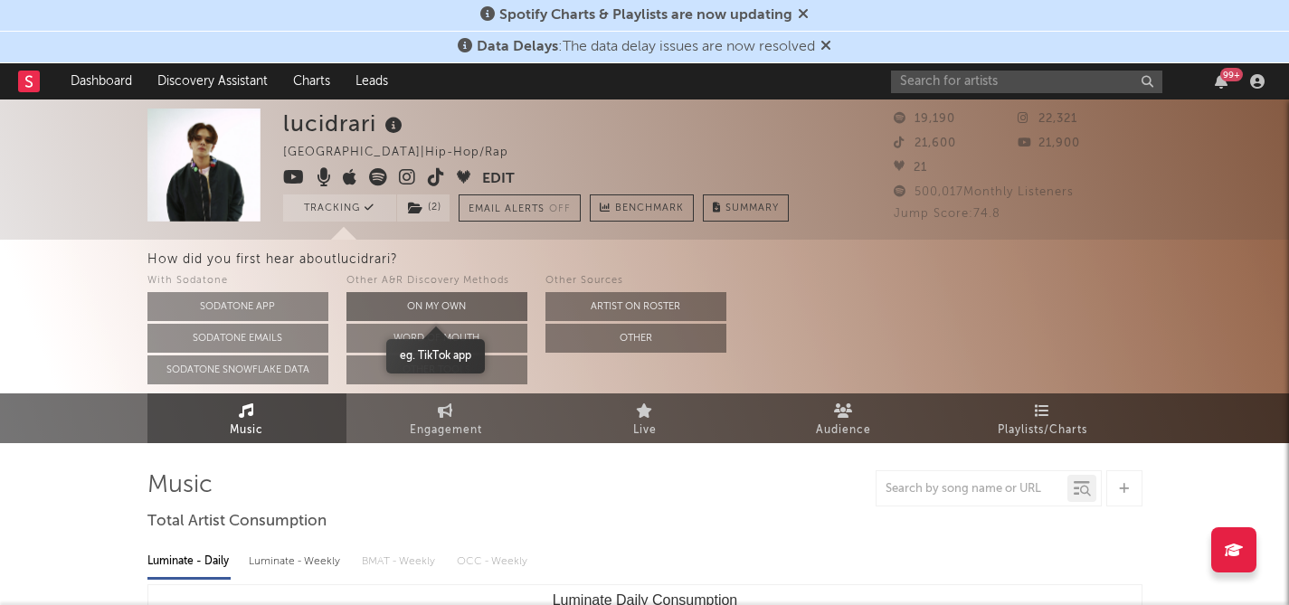
click at [414, 305] on button "On My Own" at bounding box center [436, 306] width 181 height 29
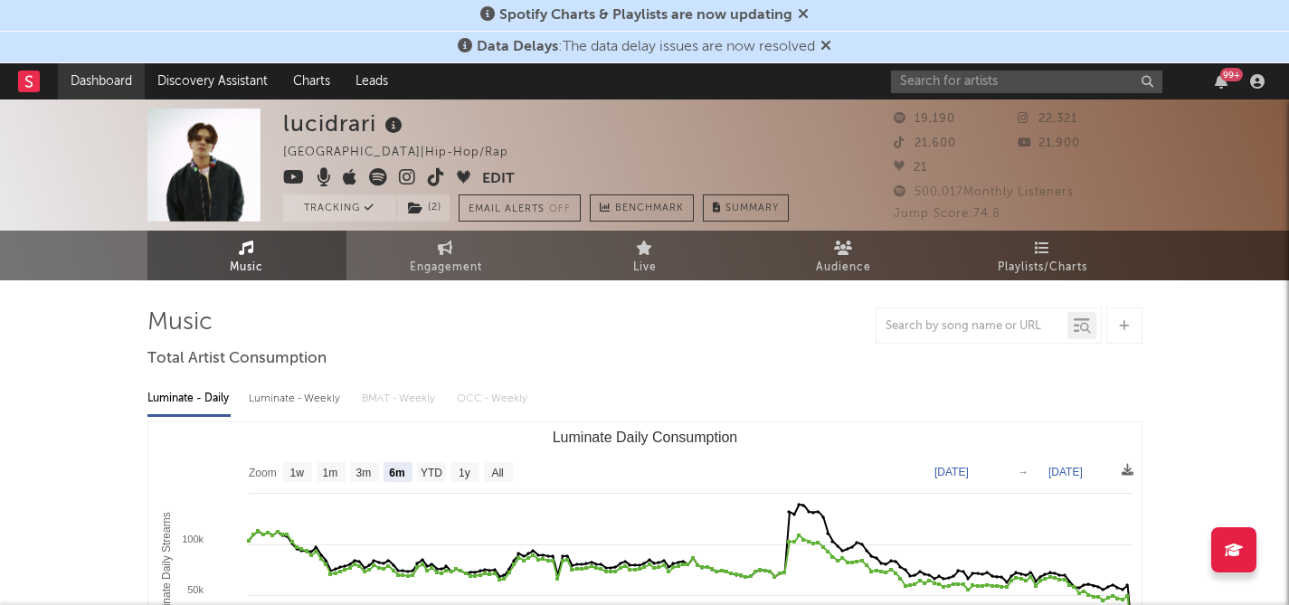
click at [86, 81] on link "Dashboard" at bounding box center [101, 81] width 87 height 36
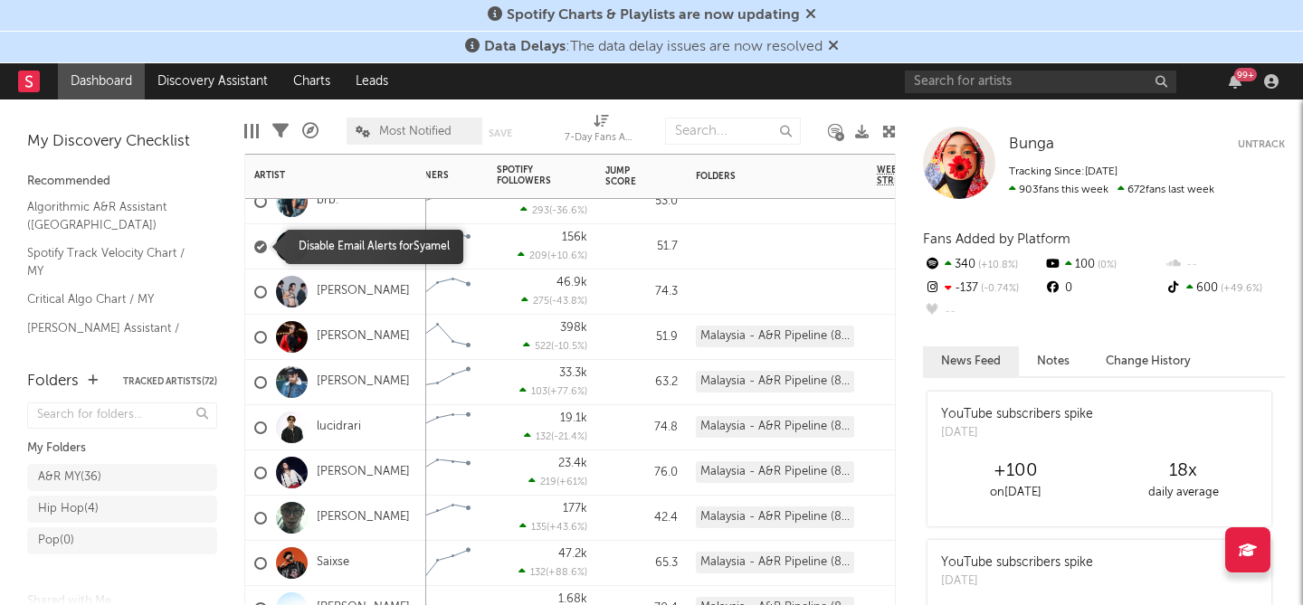
click at [264, 247] on div at bounding box center [260, 247] width 13 height 13
click at [254, 247] on input "checkbox" at bounding box center [254, 247] width 0 height 16
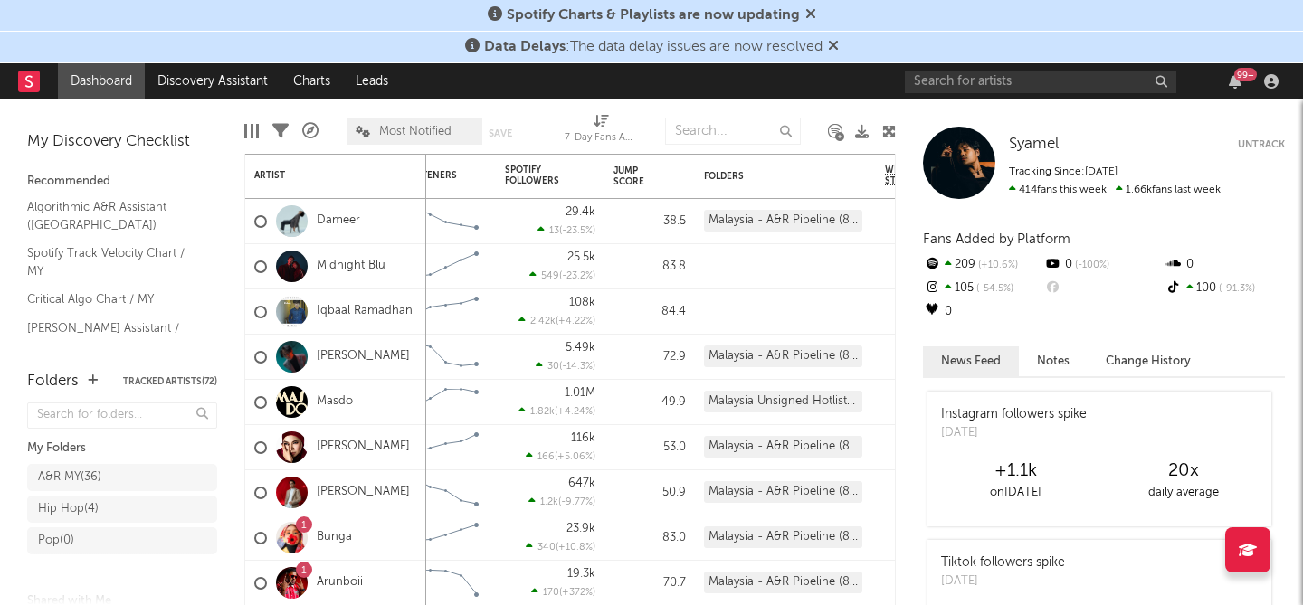
click at [93, 75] on link "Dashboard" at bounding box center [101, 81] width 87 height 36
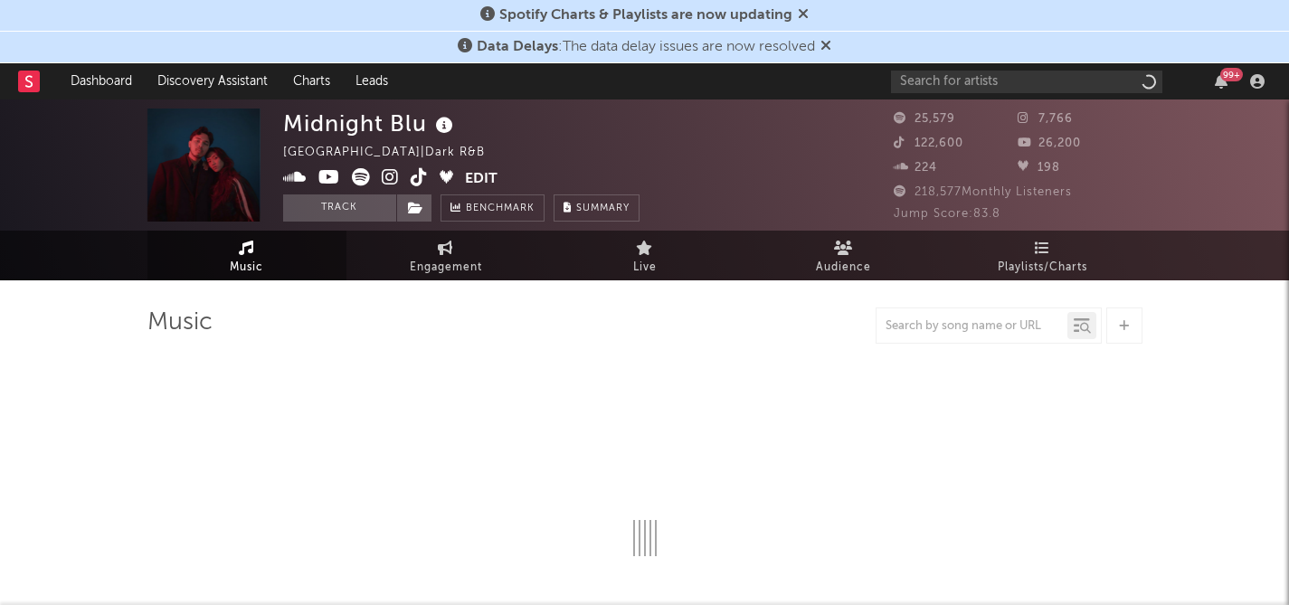
select select "6m"
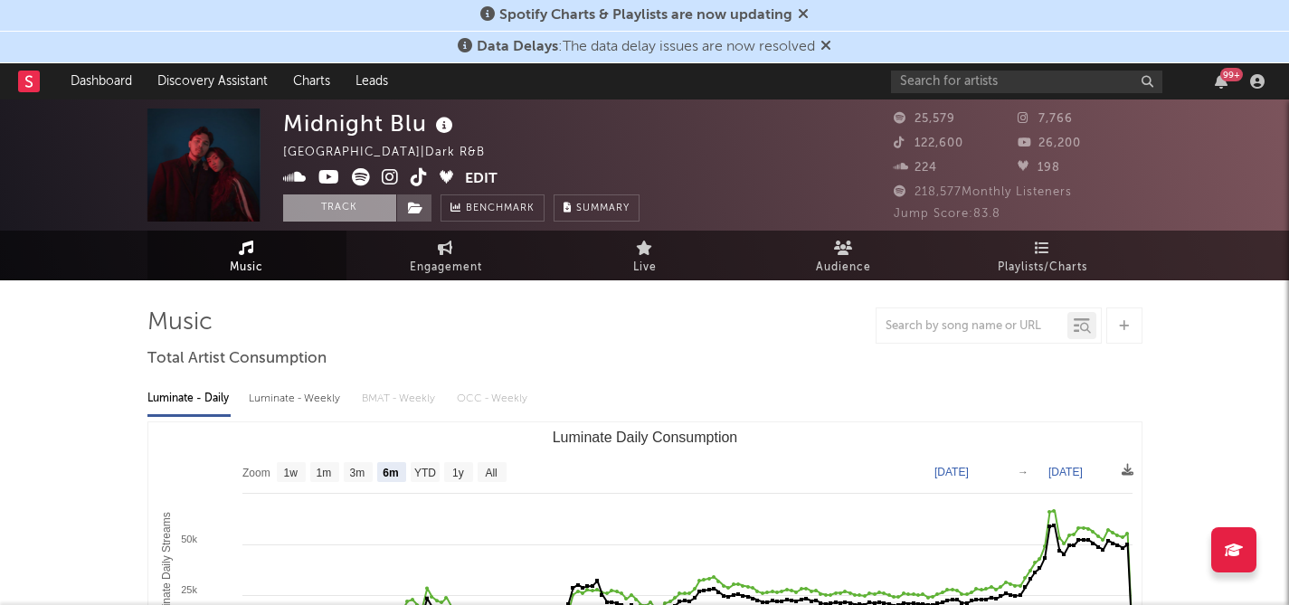
click at [351, 208] on button "Track" at bounding box center [339, 207] width 113 height 27
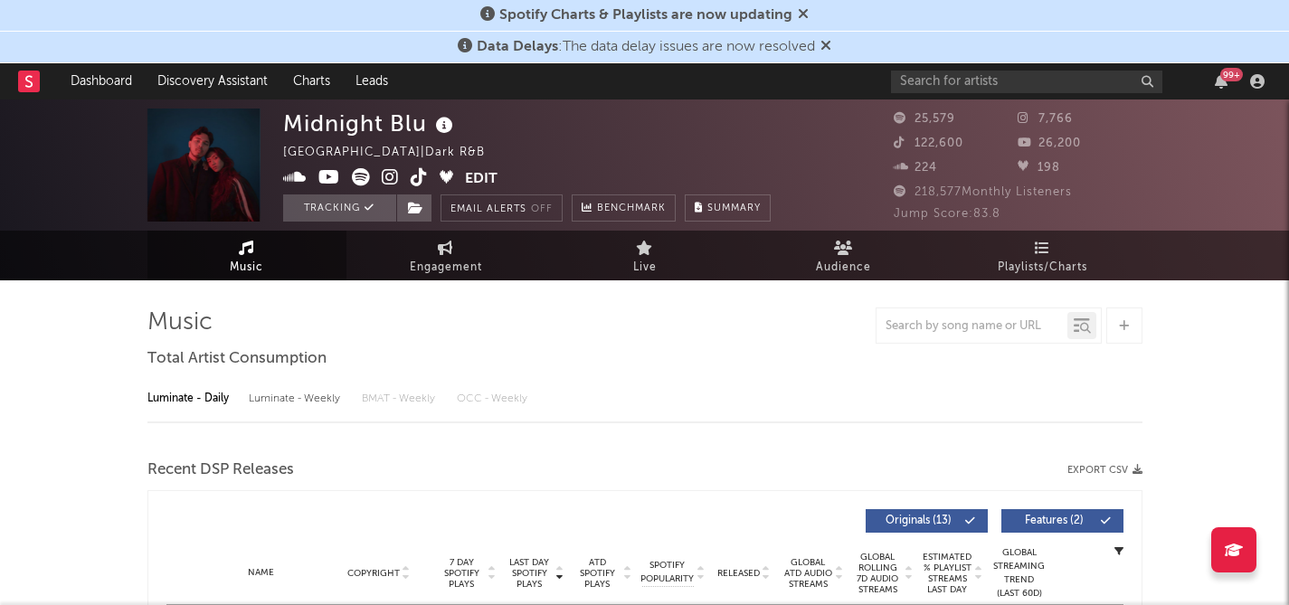
select select "6m"
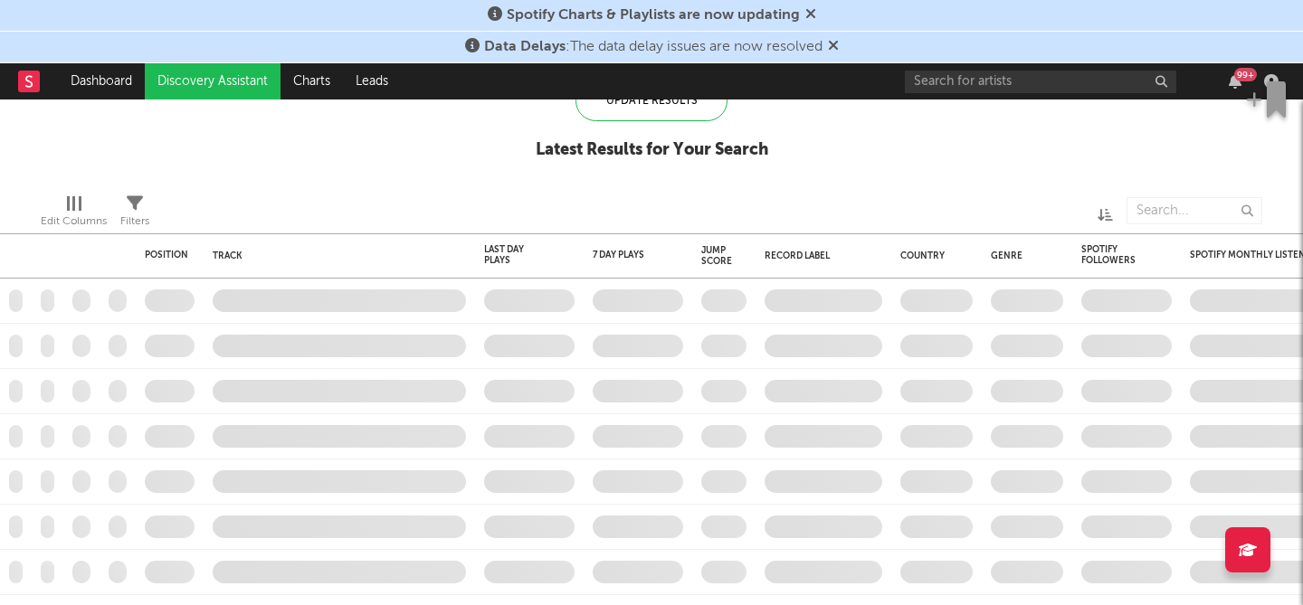
checkbox input "true"
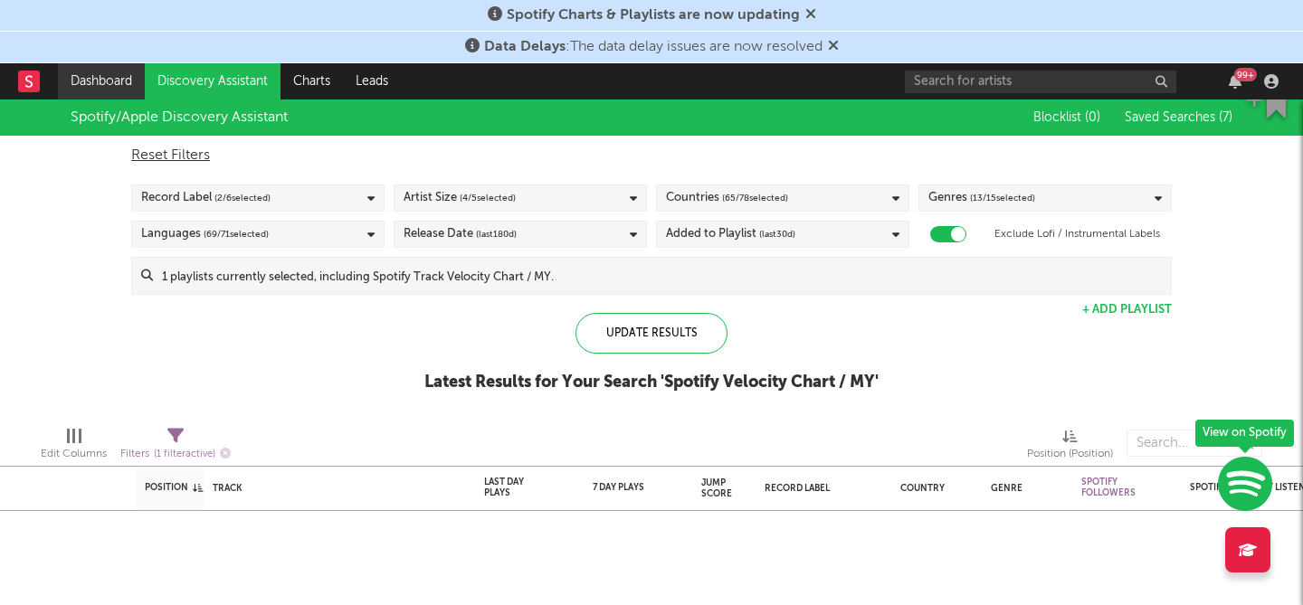
click at [94, 81] on link "Dashboard" at bounding box center [101, 81] width 87 height 36
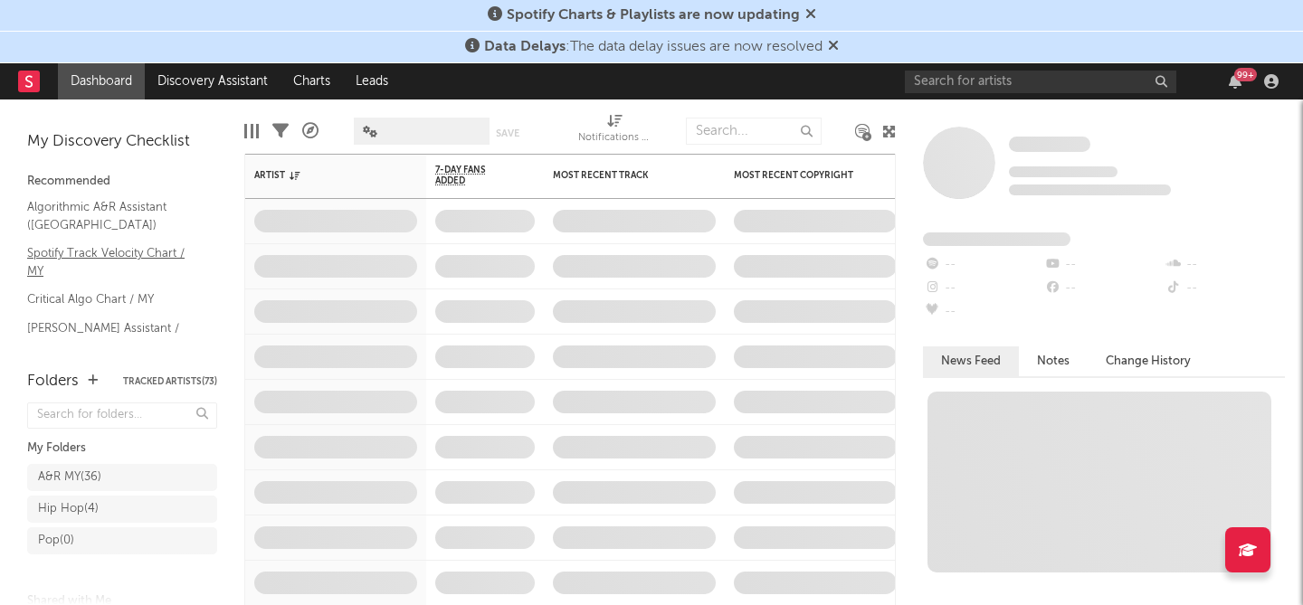
click at [86, 253] on link "Spotify Track Velocity Chart / MY" at bounding box center [113, 261] width 172 height 37
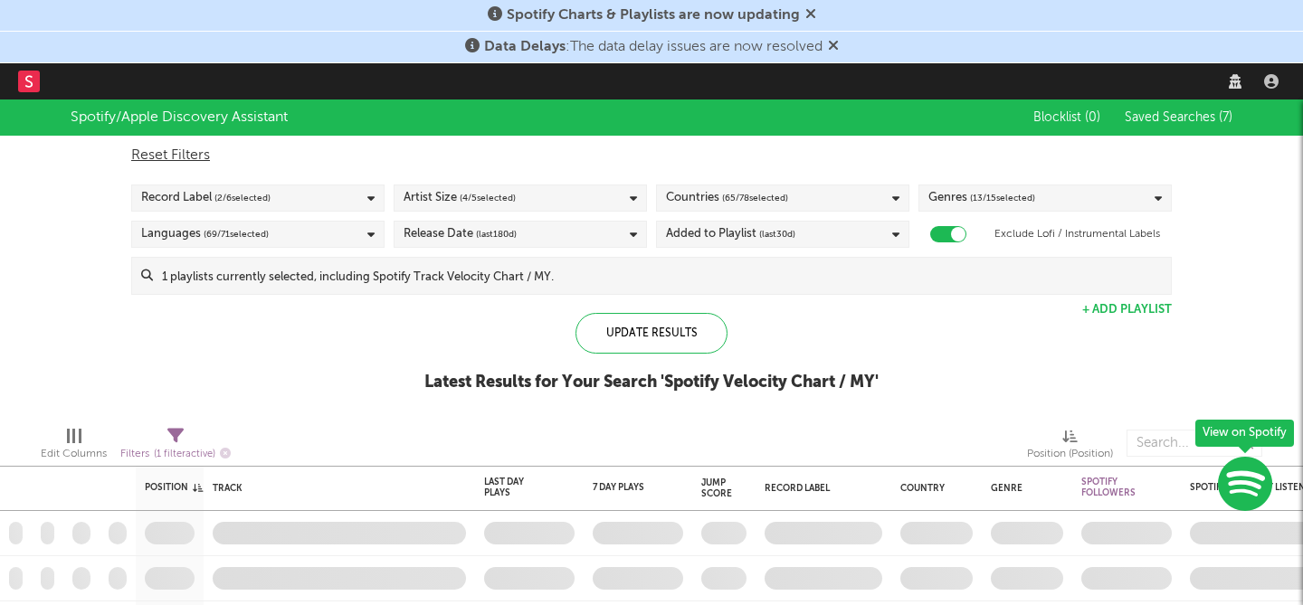
checkbox input "true"
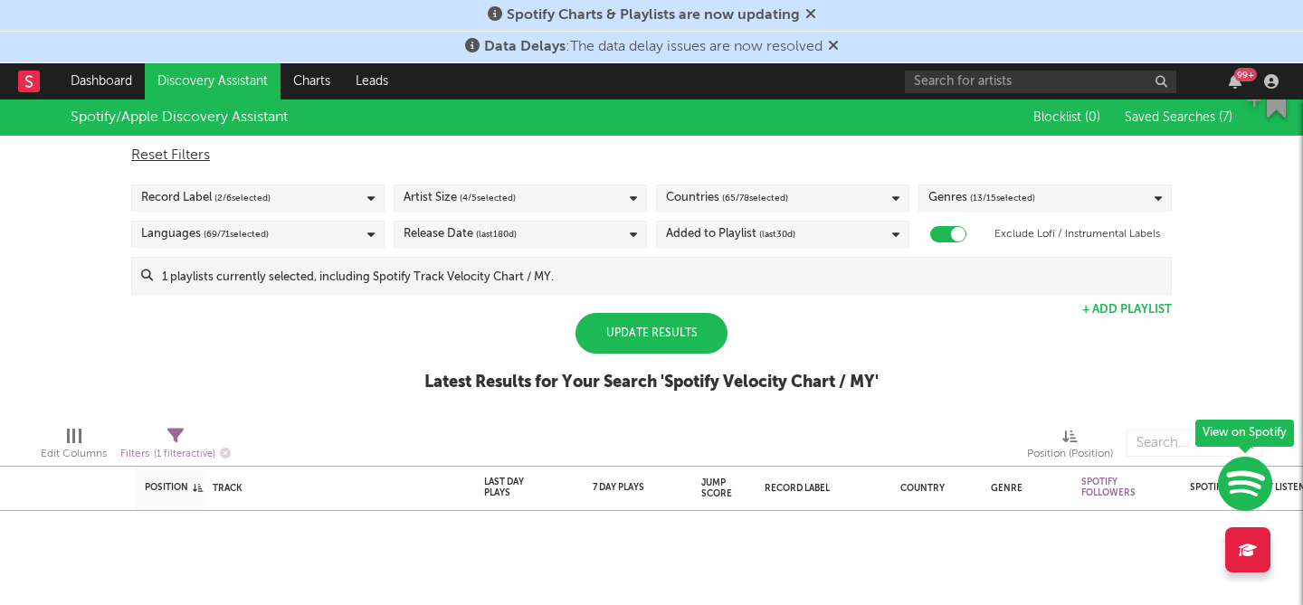
click at [650, 337] on div "Update Results" at bounding box center [651, 333] width 152 height 41
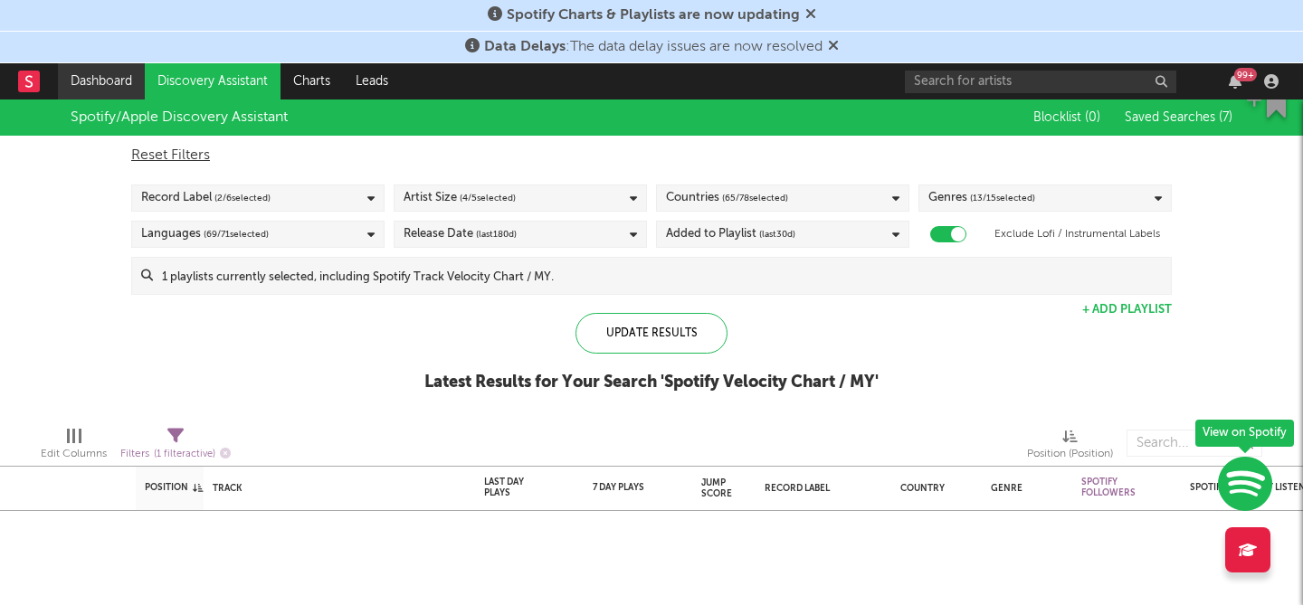
click at [89, 82] on link "Dashboard" at bounding box center [101, 81] width 87 height 36
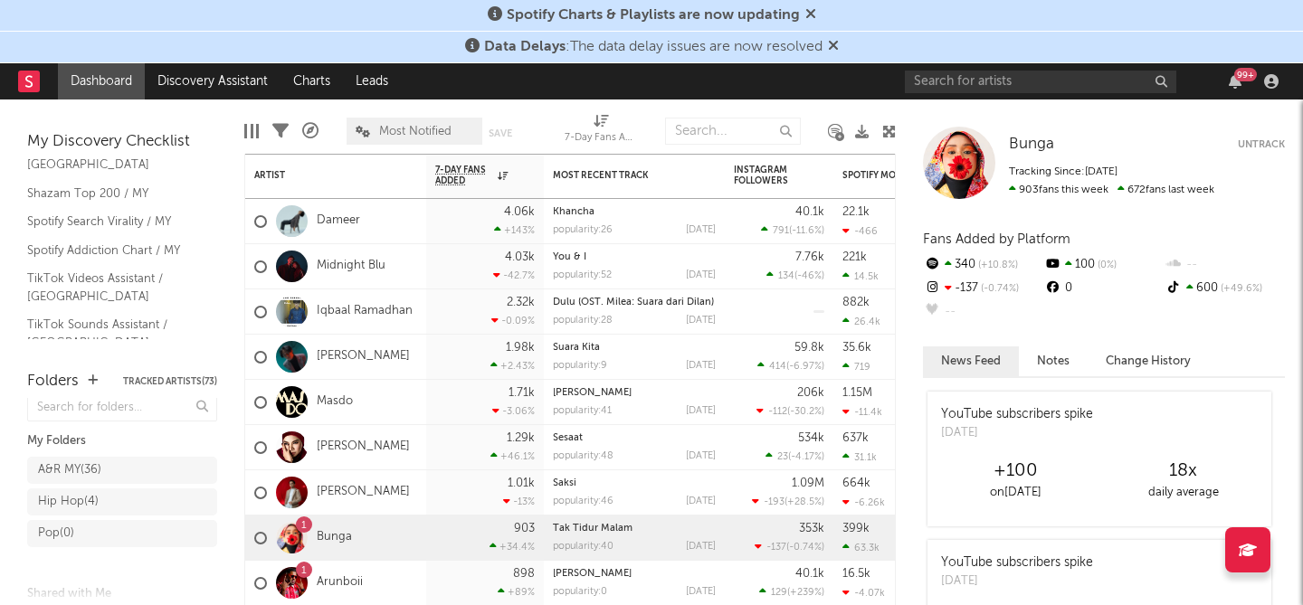
scroll to position [185, 0]
click at [76, 207] on link "Spotify Search Virality / MY" at bounding box center [113, 217] width 172 height 20
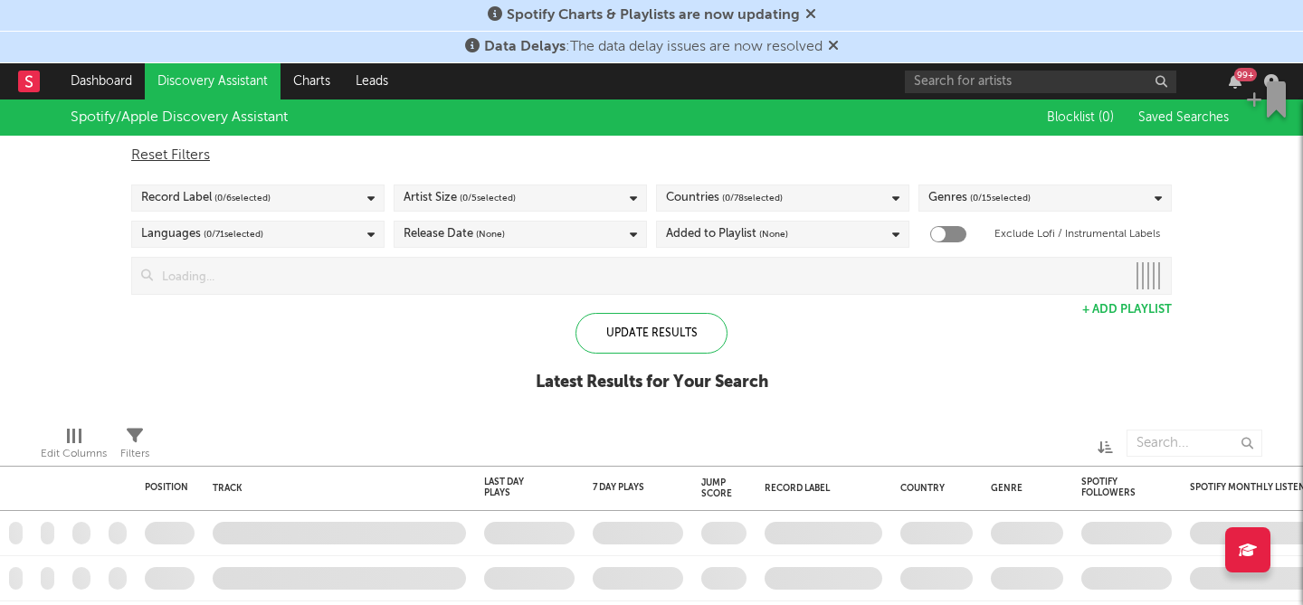
checkbox input "true"
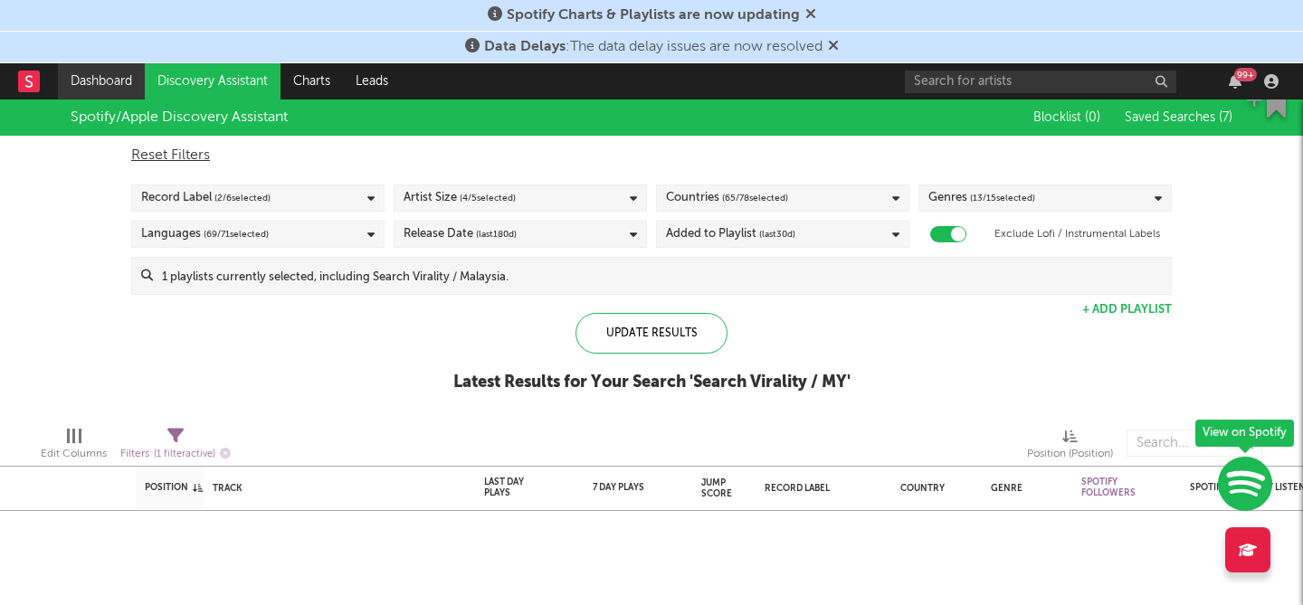
click at [97, 76] on link "Dashboard" at bounding box center [101, 81] width 87 height 36
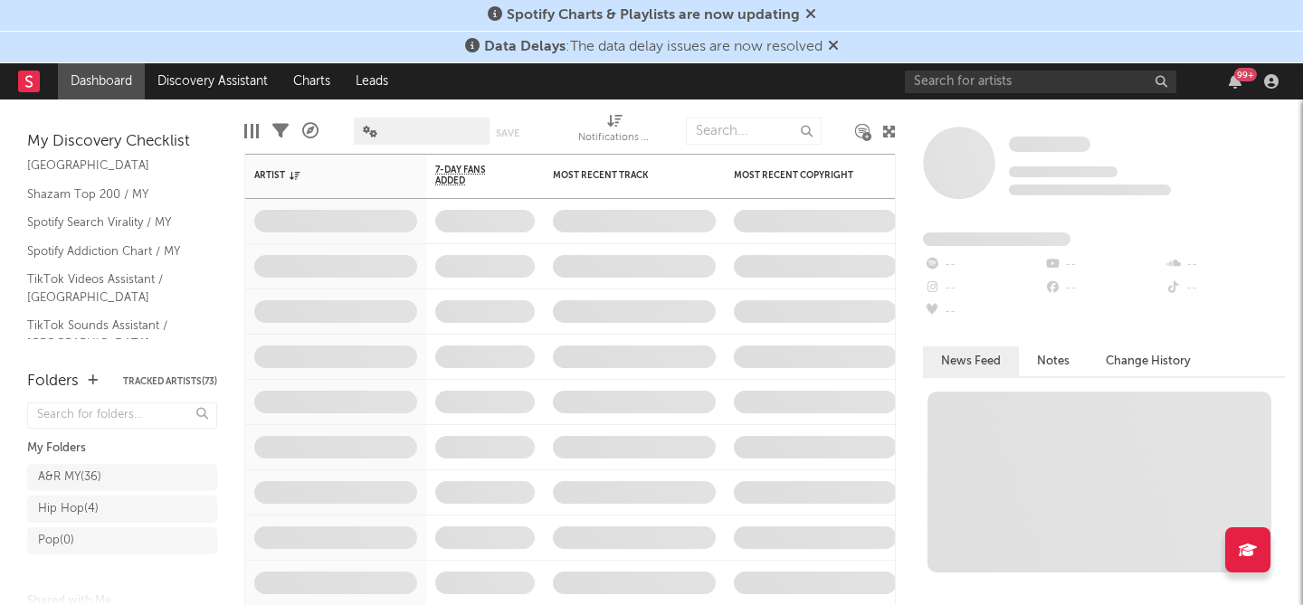
scroll to position [185, 0]
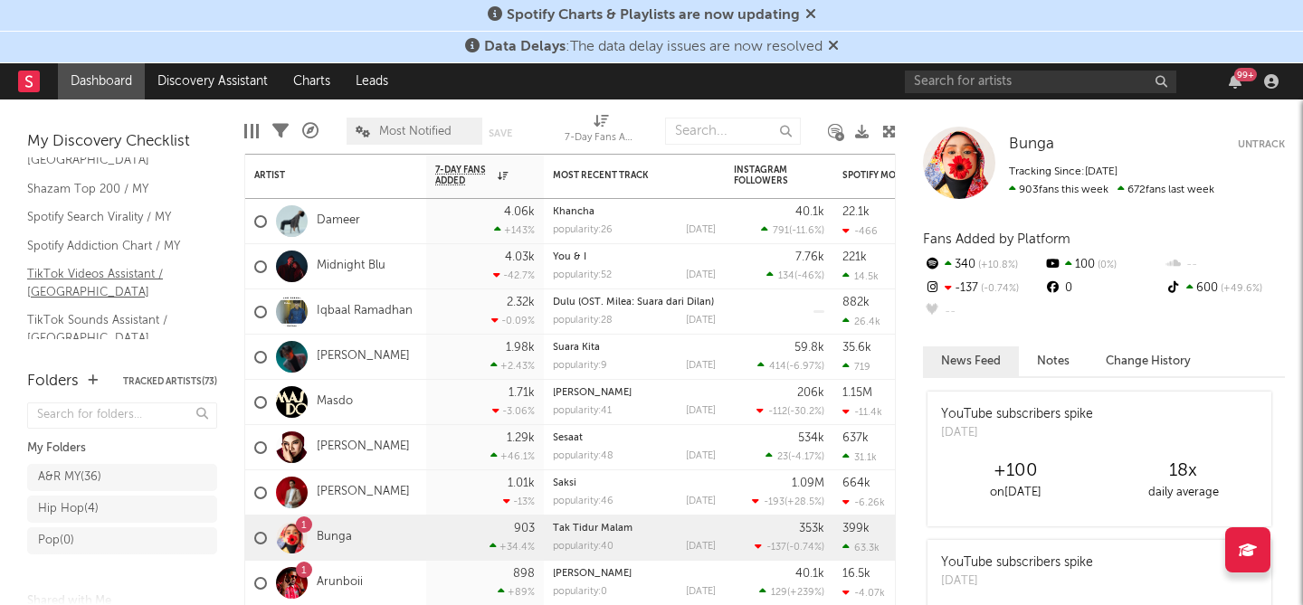
click at [62, 264] on link "TikTok Videos Assistant / [GEOGRAPHIC_DATA]" at bounding box center [113, 282] width 172 height 37
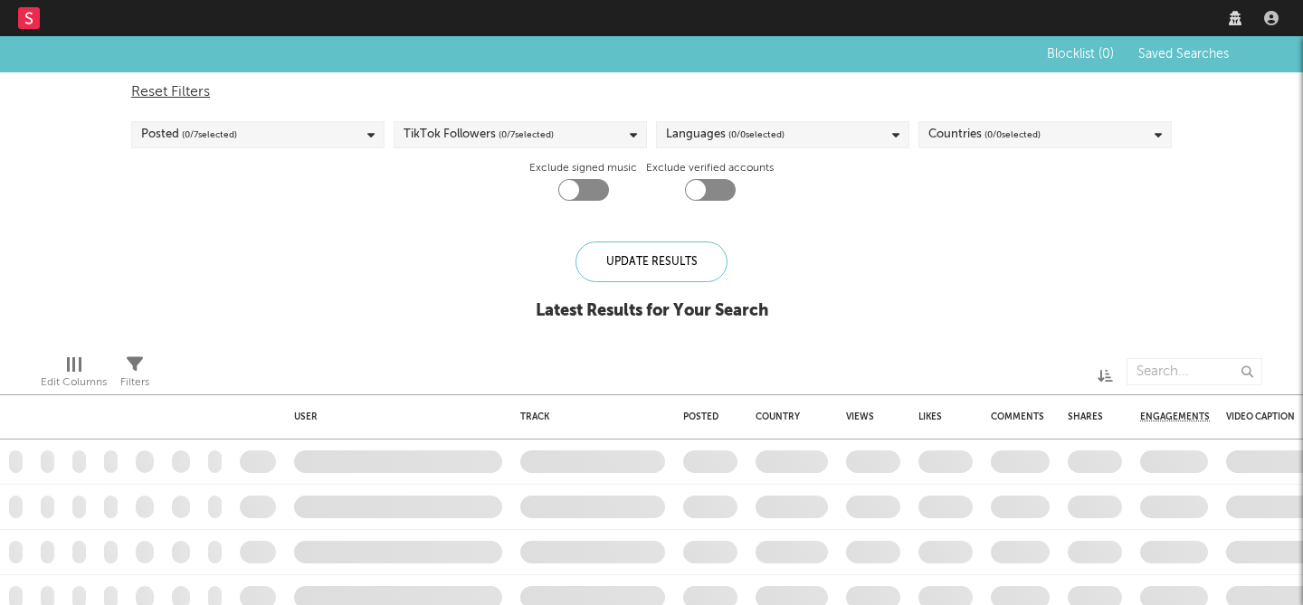
checkbox input "true"
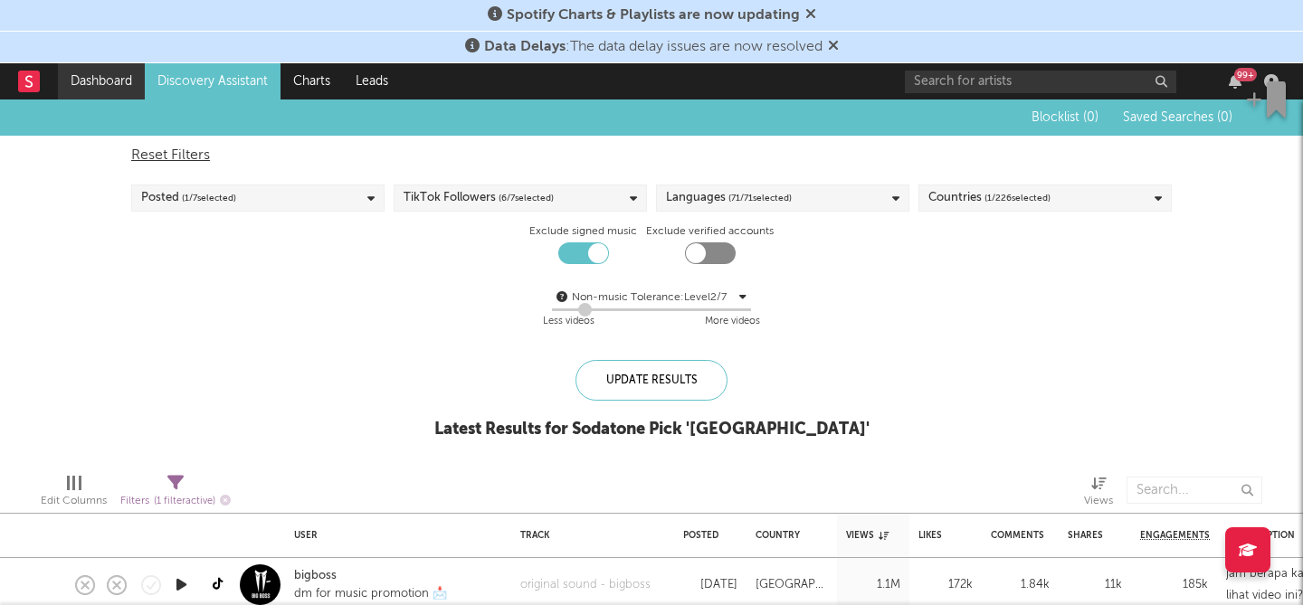
click at [99, 81] on link "Dashboard" at bounding box center [101, 81] width 87 height 36
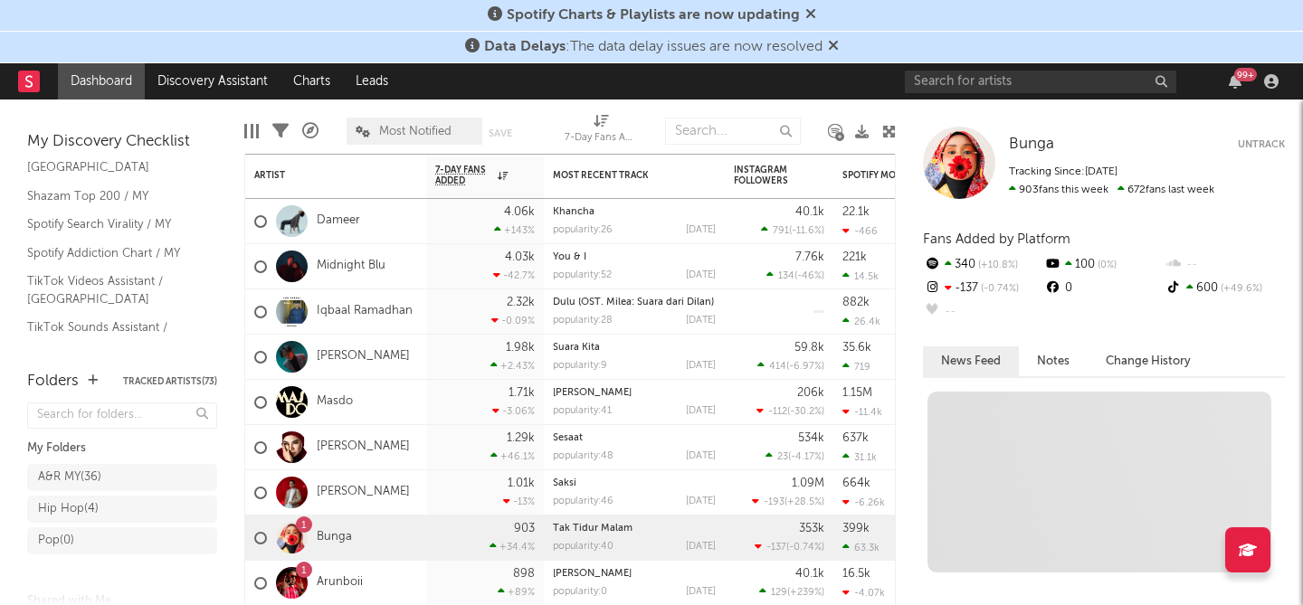
scroll to position [185, 0]
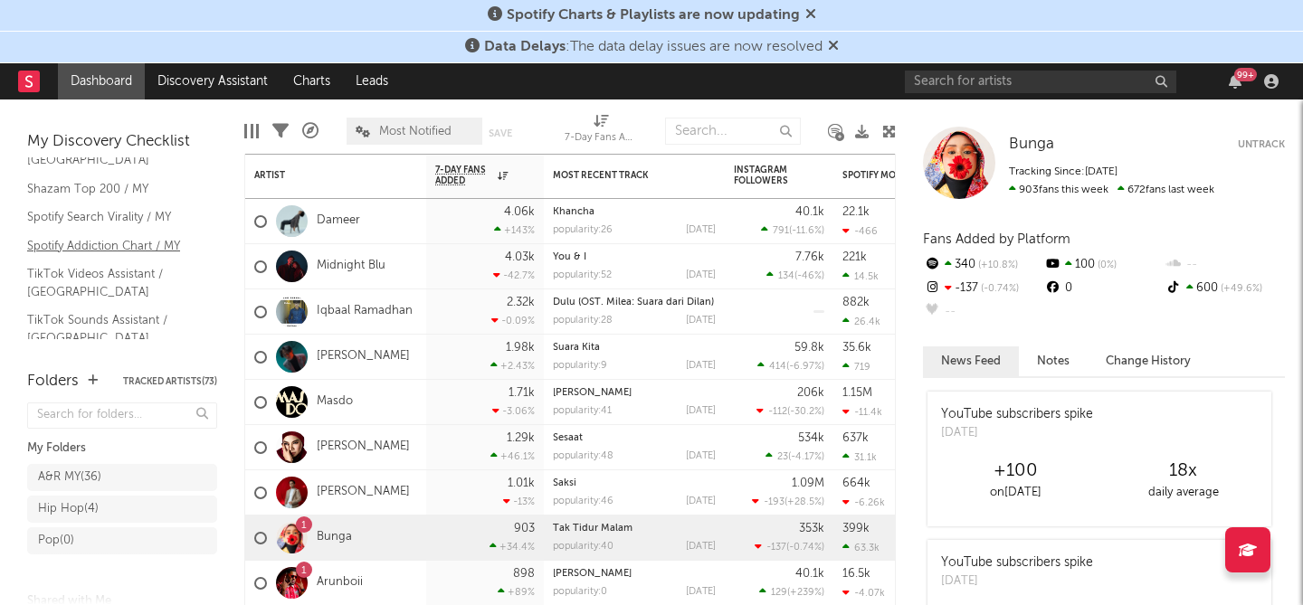
click at [54, 236] on link "Spotify Addiction Chart / MY" at bounding box center [113, 246] width 172 height 20
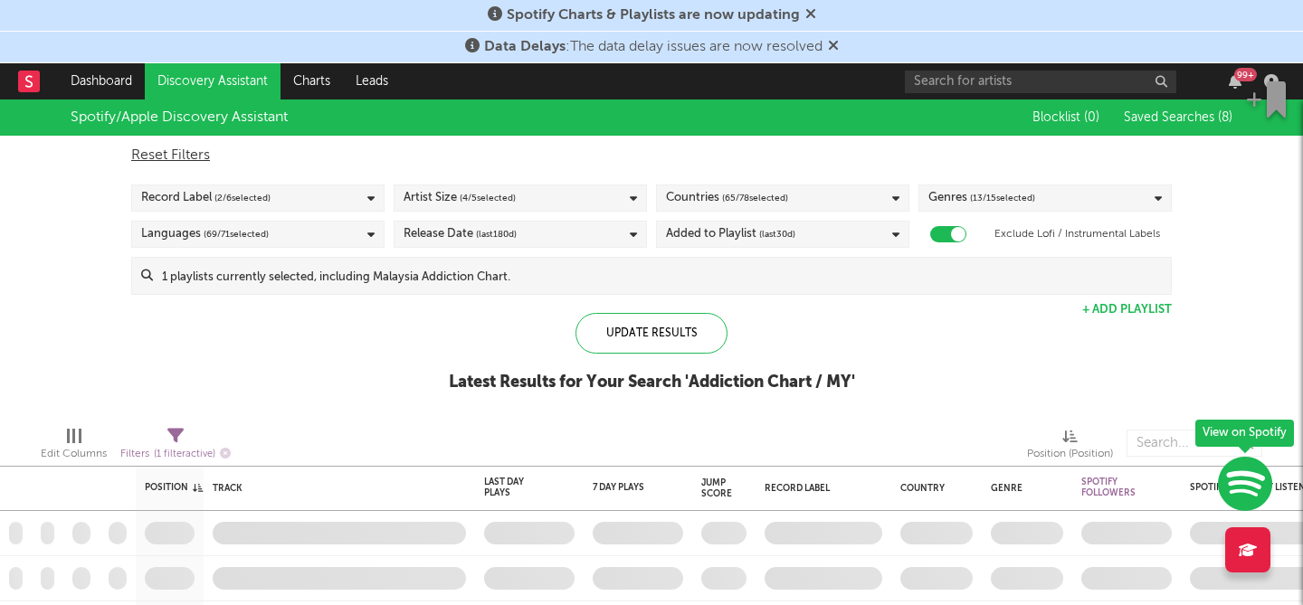
checkbox input "true"
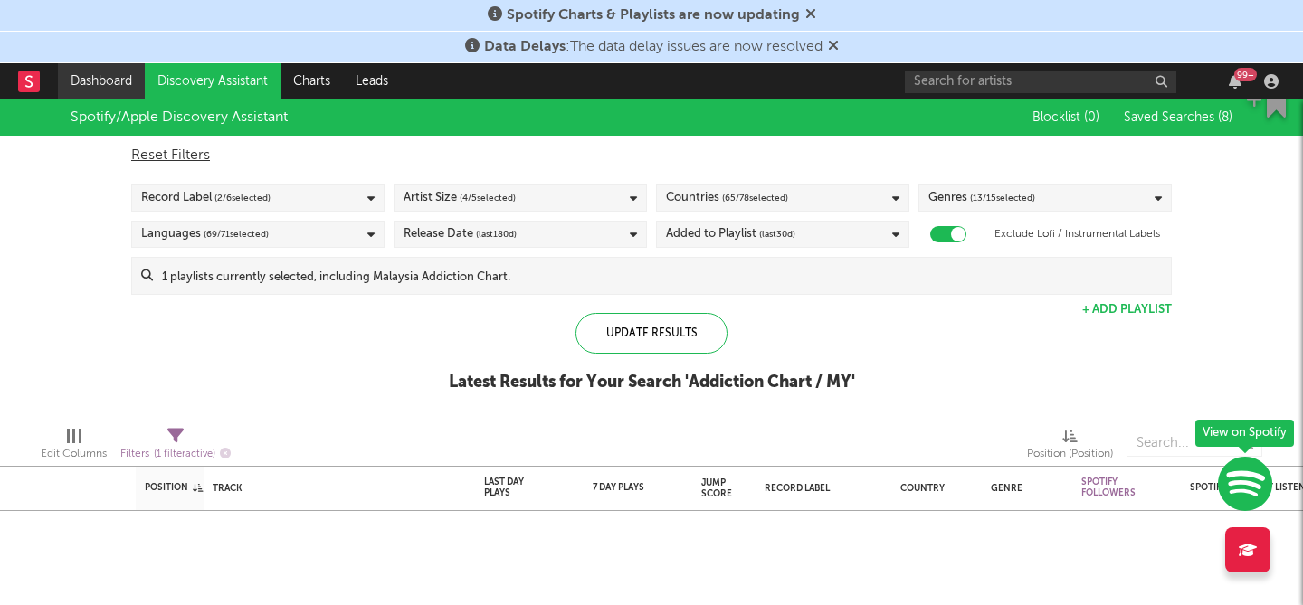
click at [86, 79] on link "Dashboard" at bounding box center [101, 81] width 87 height 36
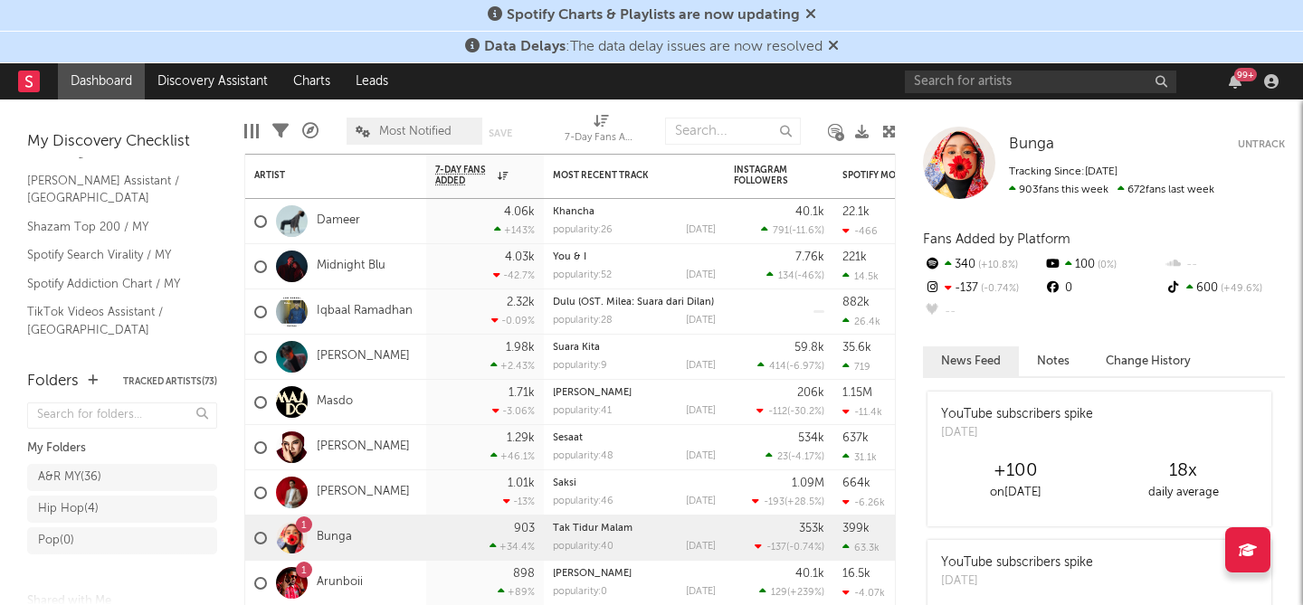
scroll to position [147, 0]
click at [55, 218] on link "Shazam Top 200 / MY" at bounding box center [113, 228] width 172 height 20
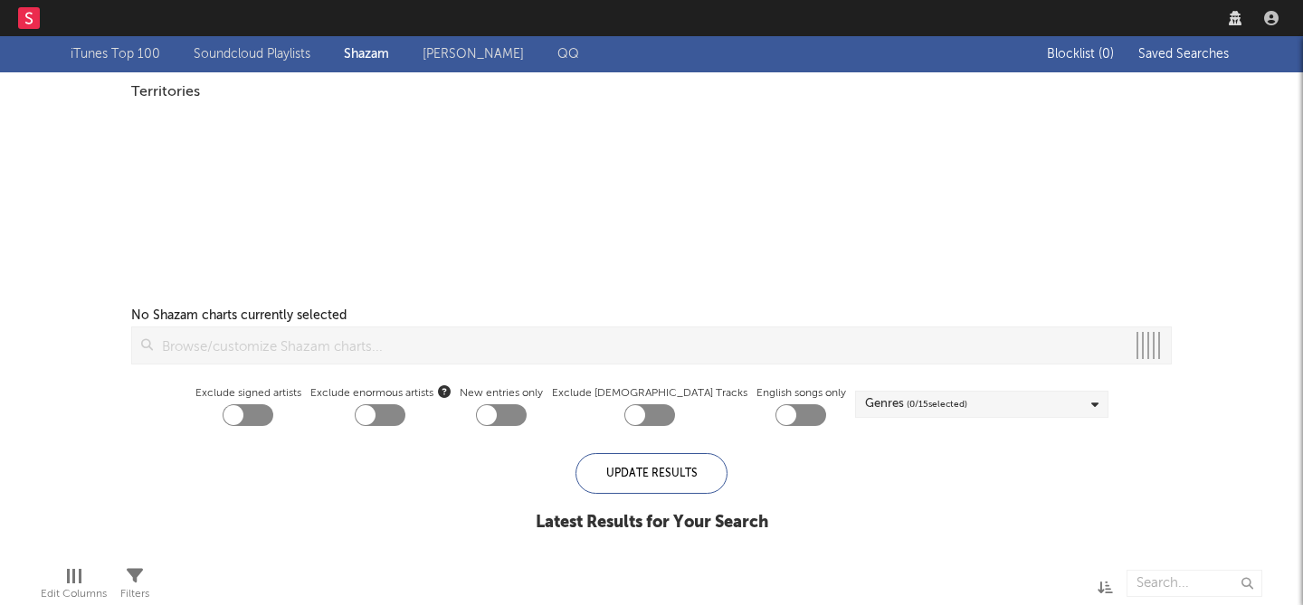
checkbox input "true"
